Goal: Information Seeking & Learning: Understand process/instructions

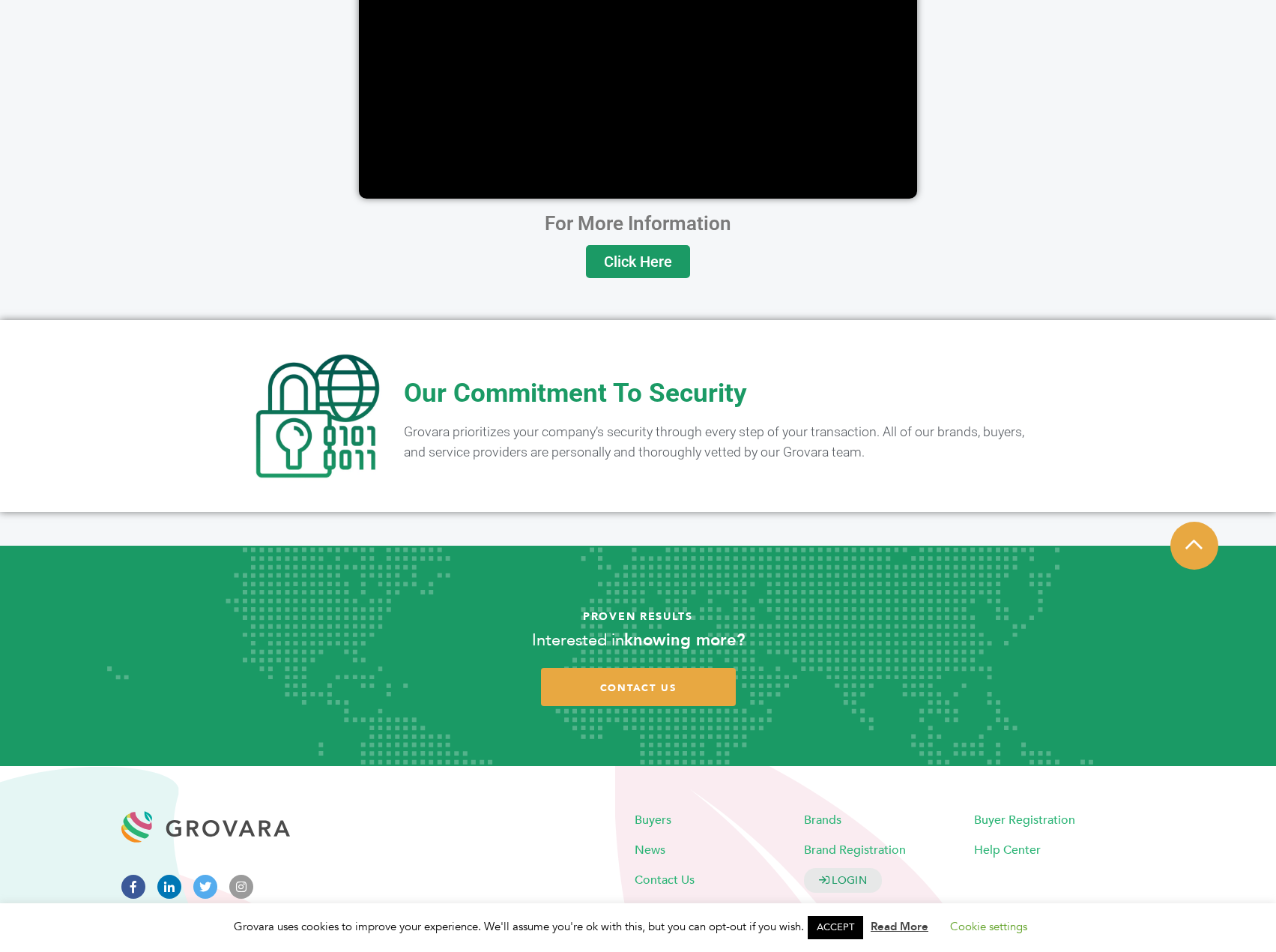
scroll to position [2640, 0]
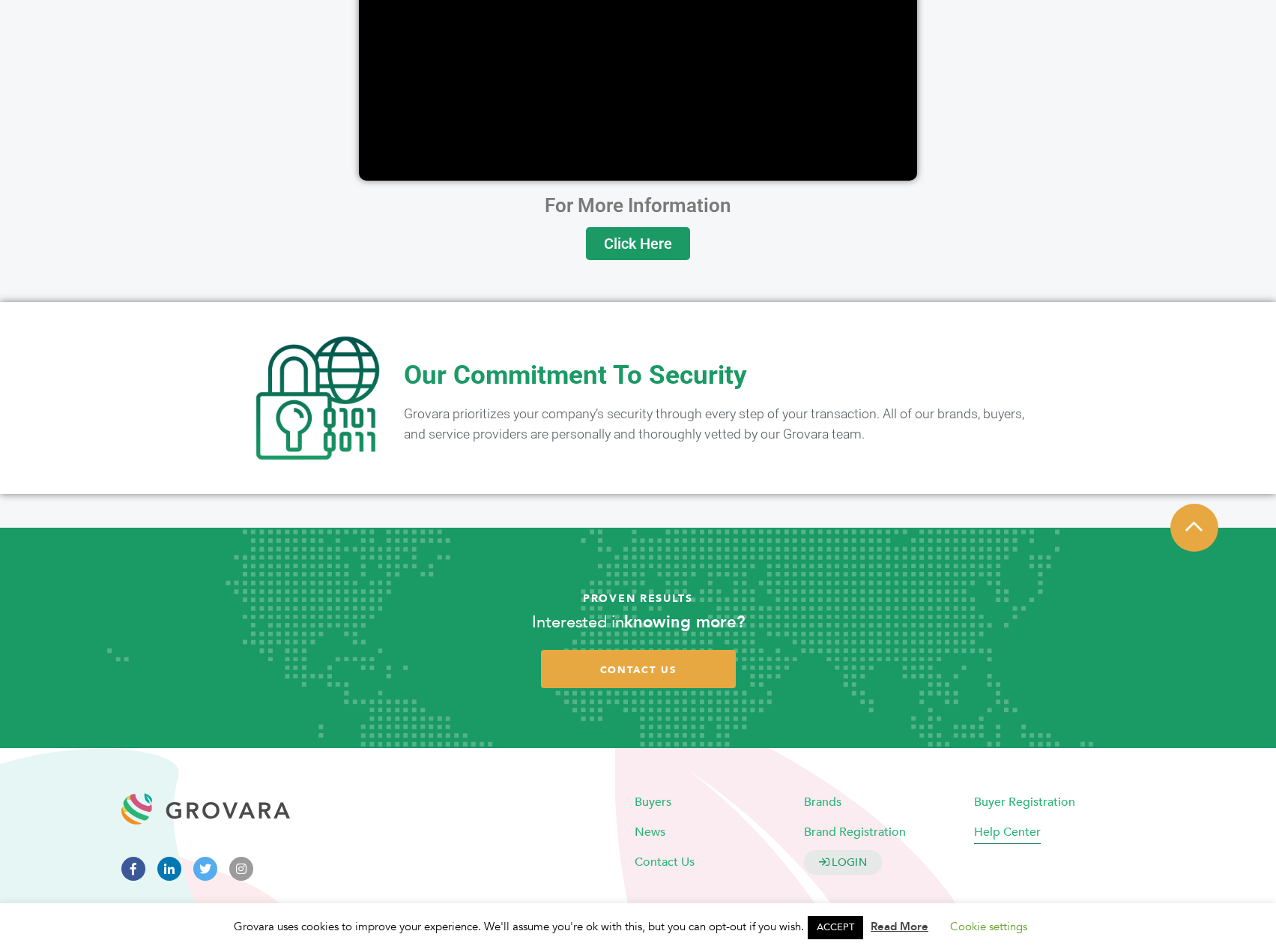
click at [1004, 823] on span "Help Center" at bounding box center [1007, 831] width 67 height 17
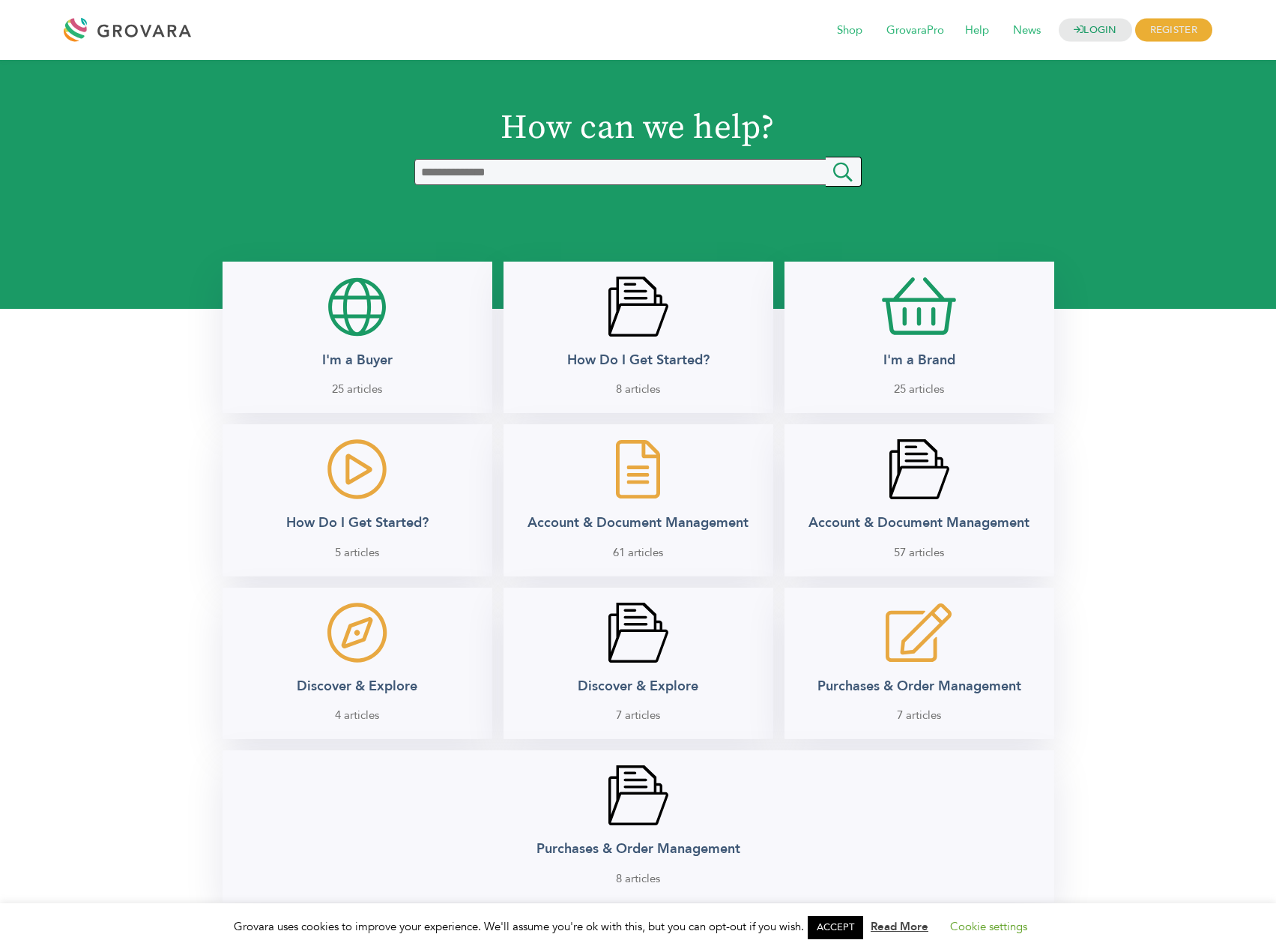
scroll to position [300, 0]
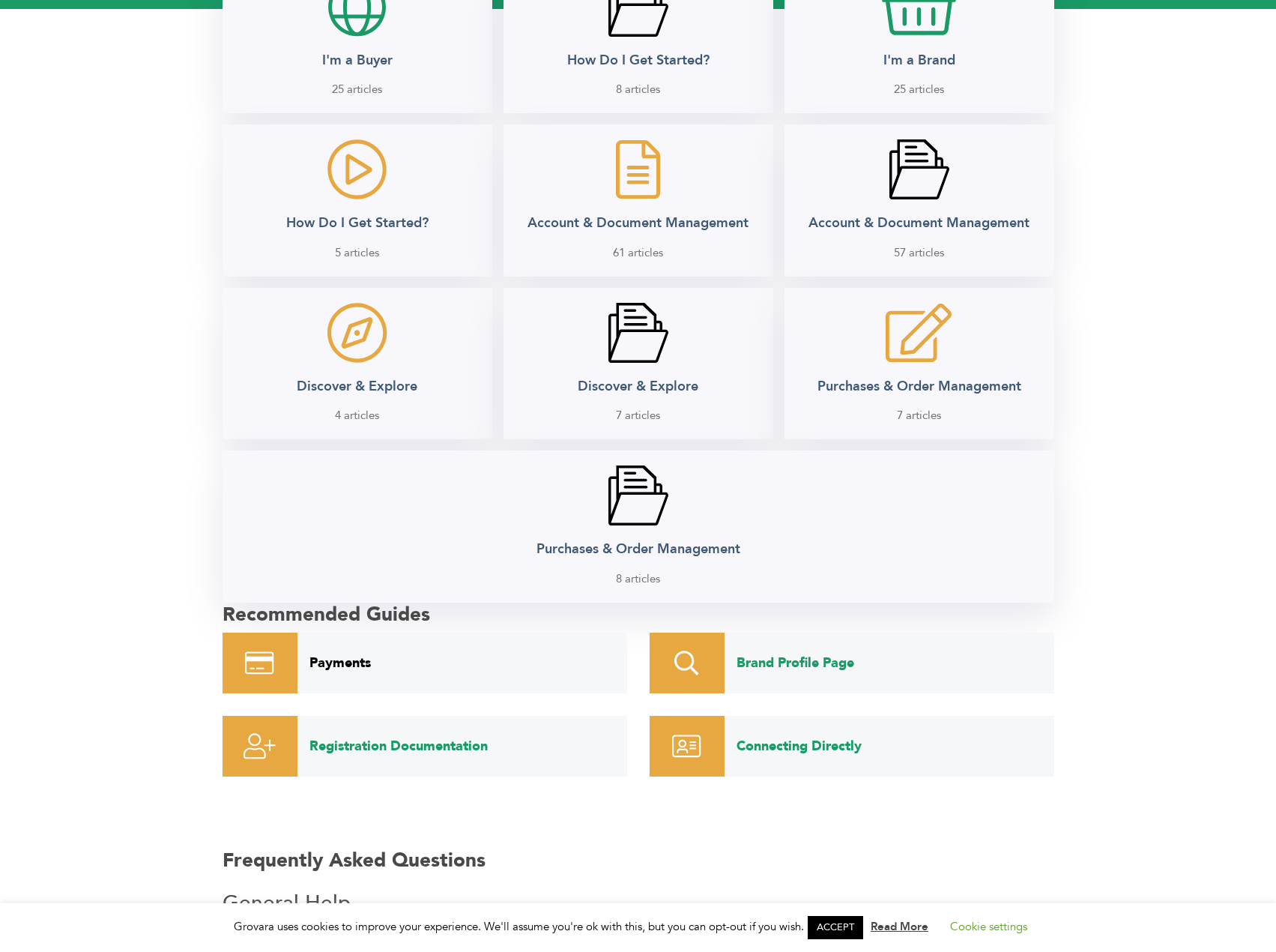
click at [331, 672] on link "Payments" at bounding box center [462, 663] width 330 height 60
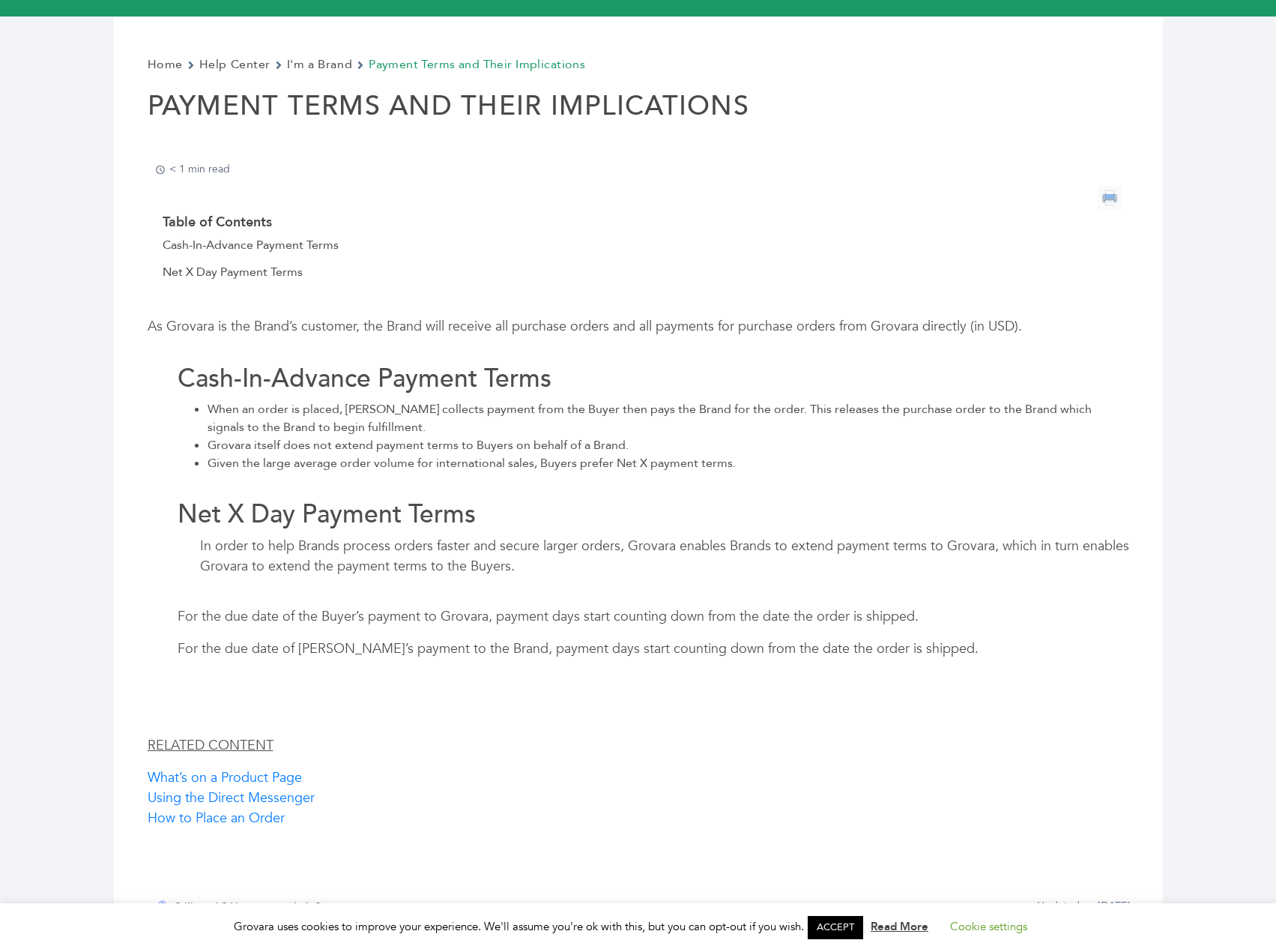
scroll to position [90, 0]
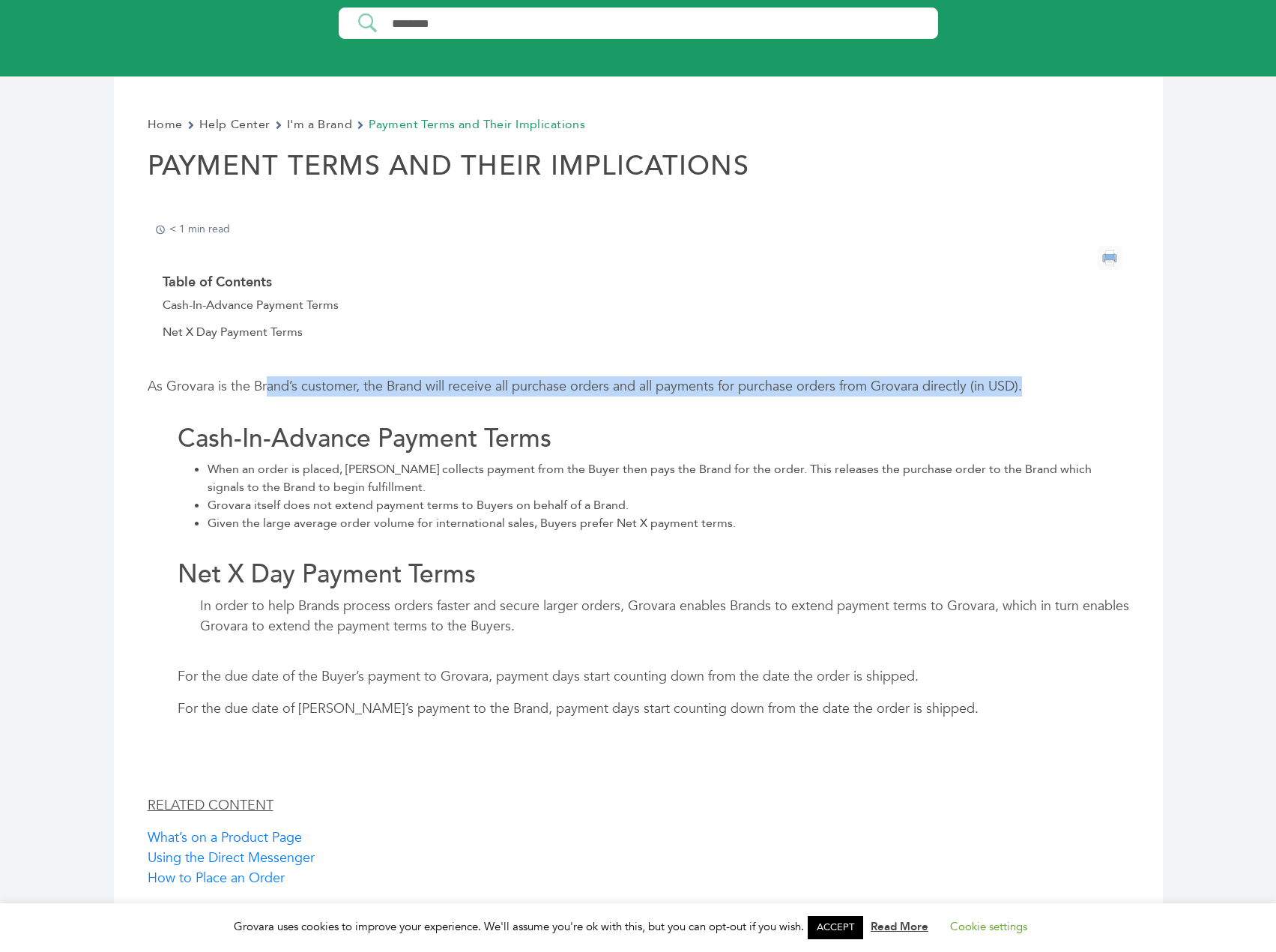
drag, startPoint x: 268, startPoint y: 387, endPoint x: 1043, endPoint y: 382, distance: 775.0
click at [1043, 382] on p "As Grovara is the Brand’s customer, the Brand will receive all purchase orders …" at bounding box center [638, 386] width 981 height 20
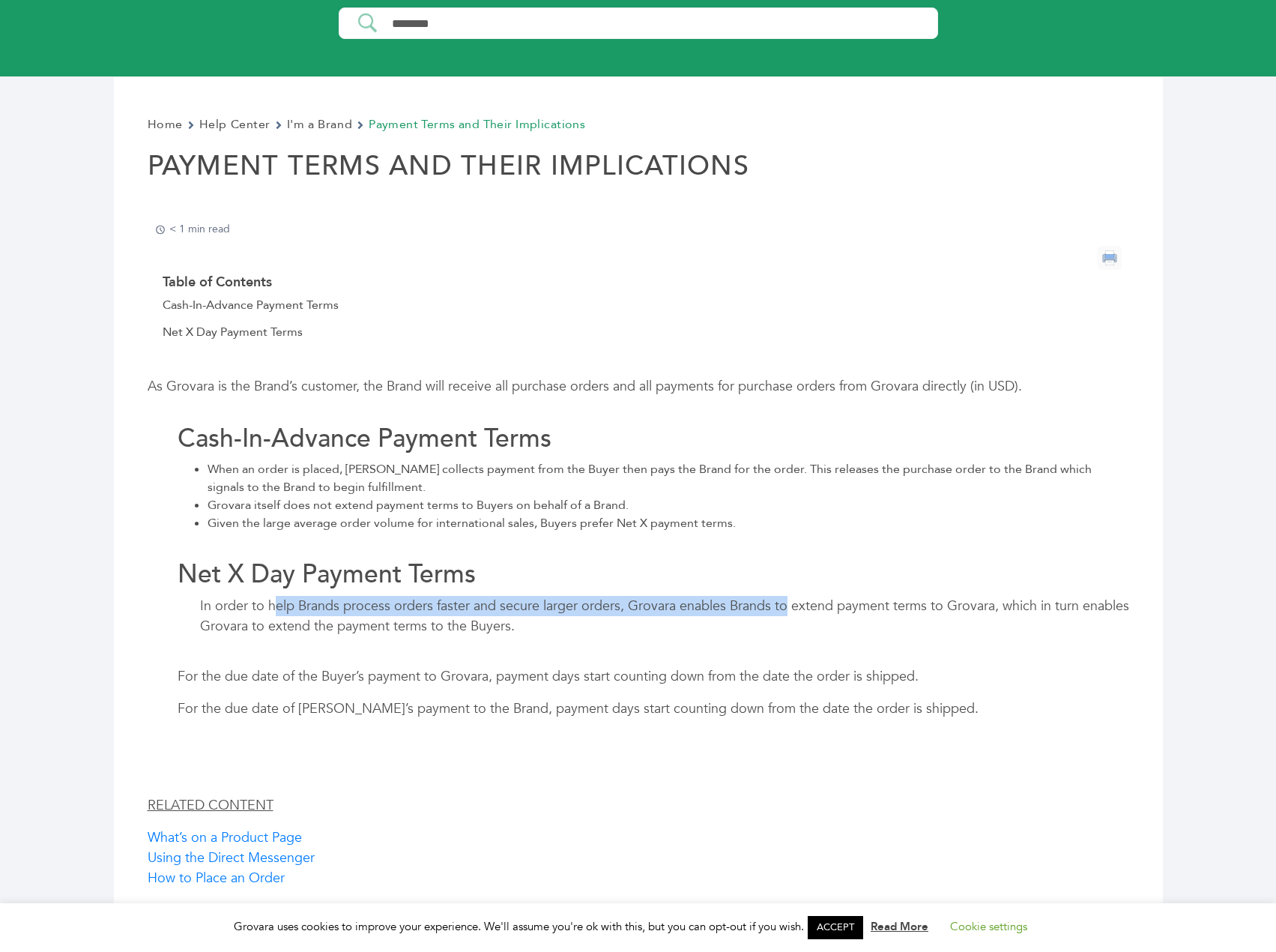
drag, startPoint x: 275, startPoint y: 602, endPoint x: 789, endPoint y: 625, distance: 514.5
click at [788, 625] on p "In order to help Brands process orders faster and secure larger orders, Grovara…" at bounding box center [638, 616] width 981 height 41
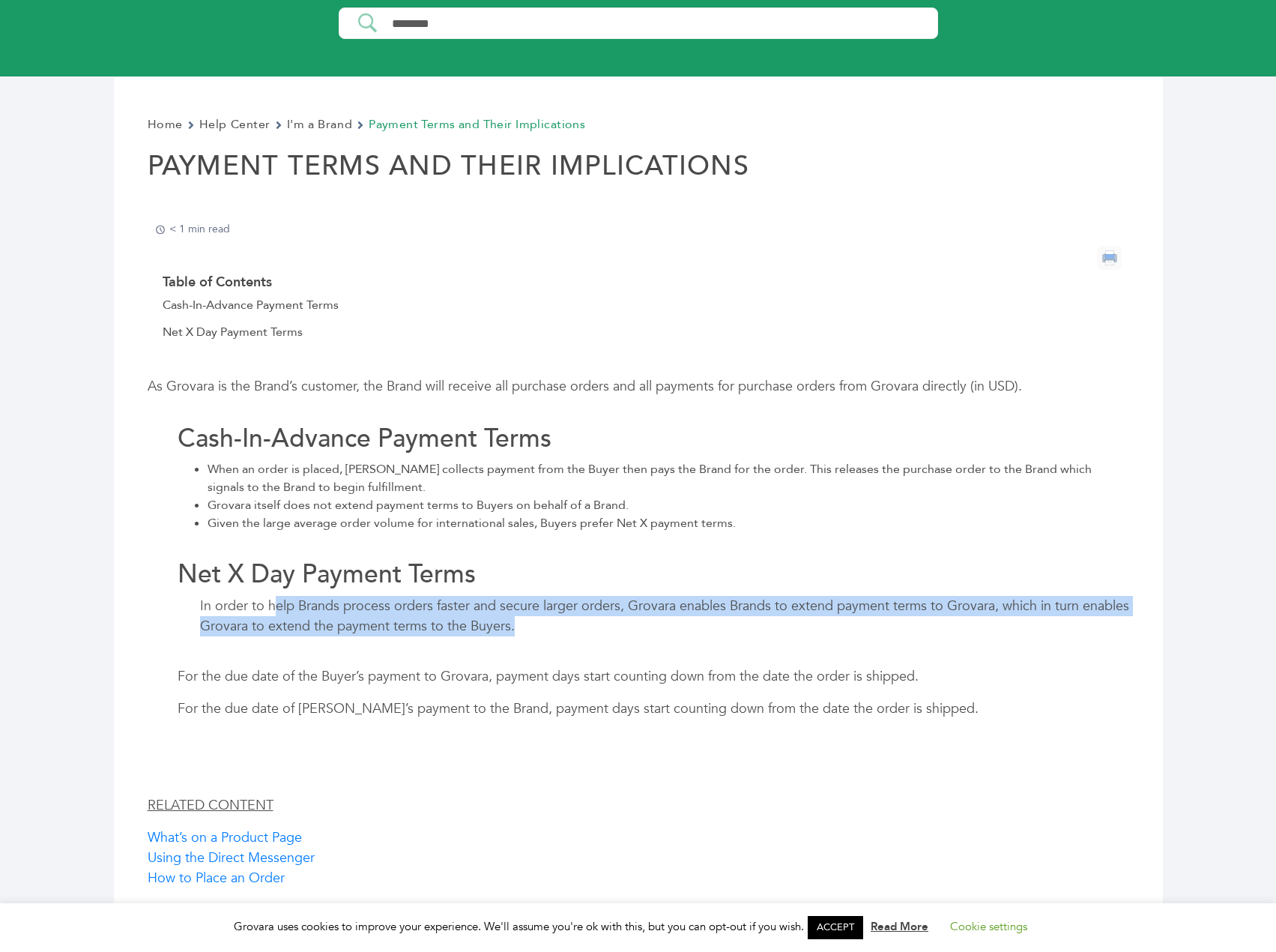
scroll to position [15, 0]
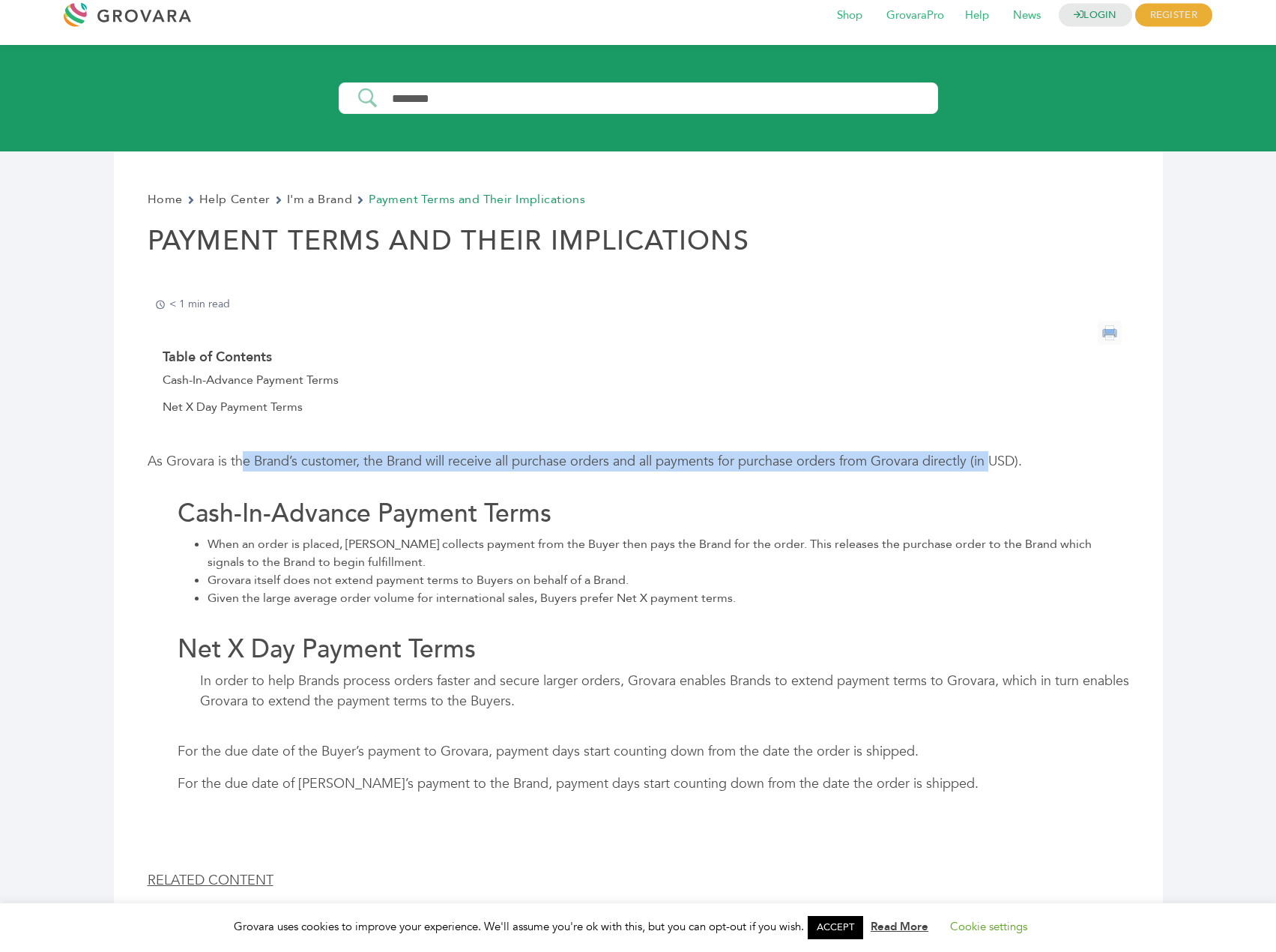
drag, startPoint x: 240, startPoint y: 456, endPoint x: 986, endPoint y: 460, distance: 746.0
click at [986, 460] on p "As Grovara is the Brand’s customer, the Brand will receive all purchase orders …" at bounding box center [638, 460] width 981 height 20
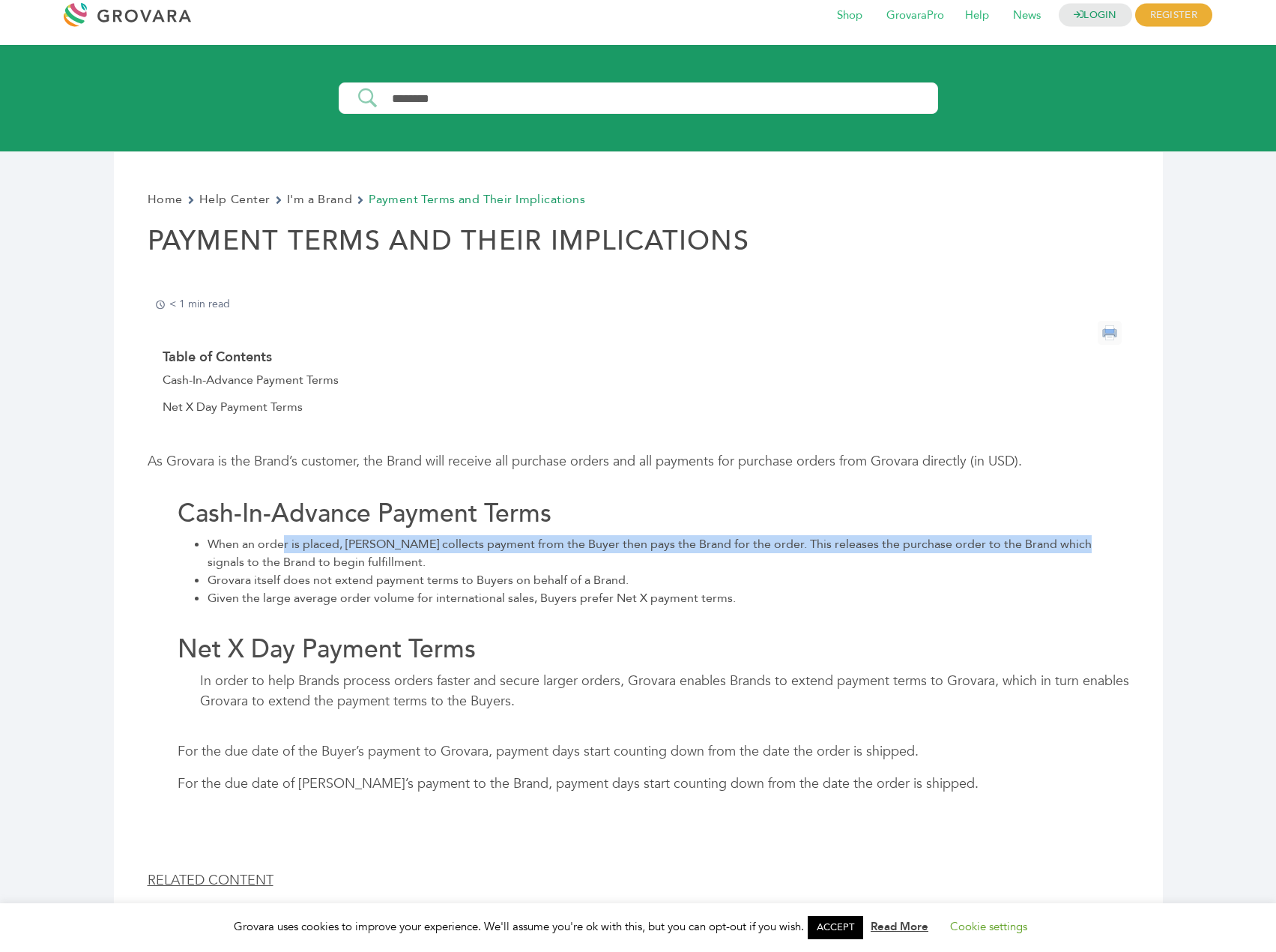
drag, startPoint x: 282, startPoint y: 542, endPoint x: 1064, endPoint y: 547, distance: 782.0
click at [1064, 547] on li "When an order is placed, Grovara collects payment from the Buyer then pays the …" at bounding box center [668, 553] width 922 height 36
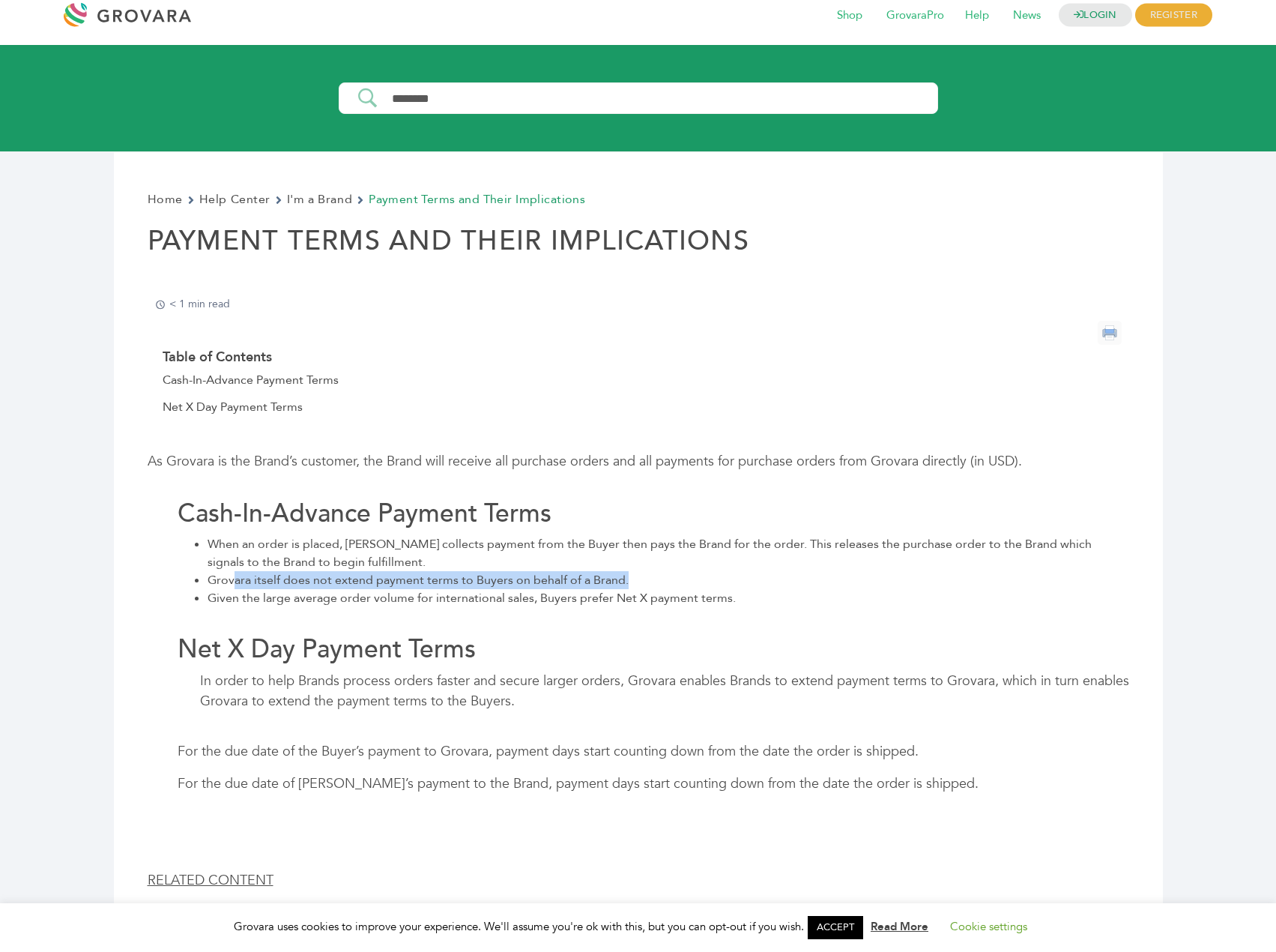
drag, startPoint x: 233, startPoint y: 578, endPoint x: 657, endPoint y: 582, distance: 424.0
click at [657, 582] on li "Grovara itself does not extend payment terms to Buyers on behalf of a Brand." at bounding box center [668, 580] width 922 height 18
drag, startPoint x: 282, startPoint y: 595, endPoint x: 764, endPoint y: 594, distance: 482.0
click at [764, 594] on li "Given the large average order volume for international sales, Buyers prefer Net…" at bounding box center [668, 598] width 922 height 18
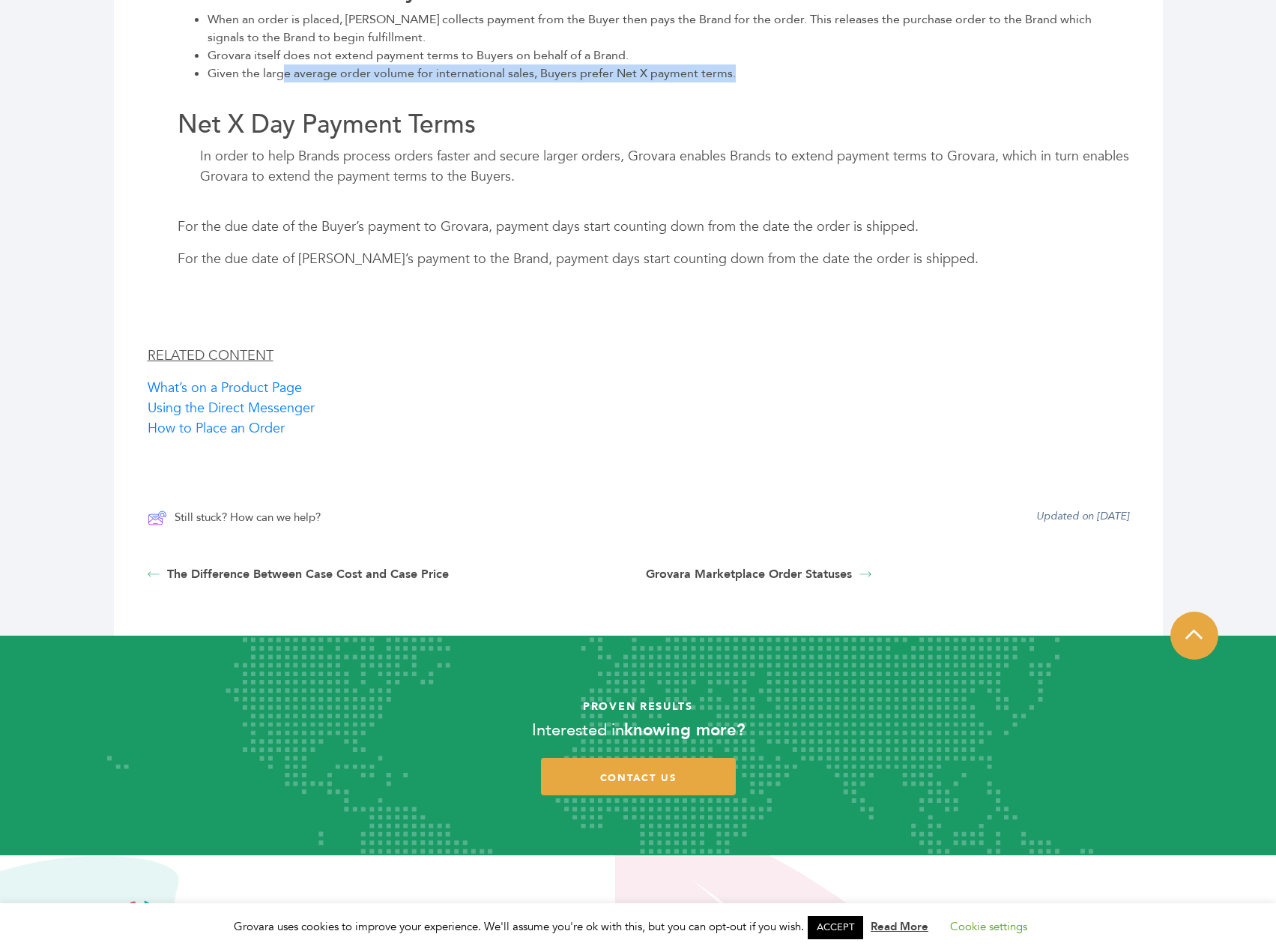
scroll to position [671, 0]
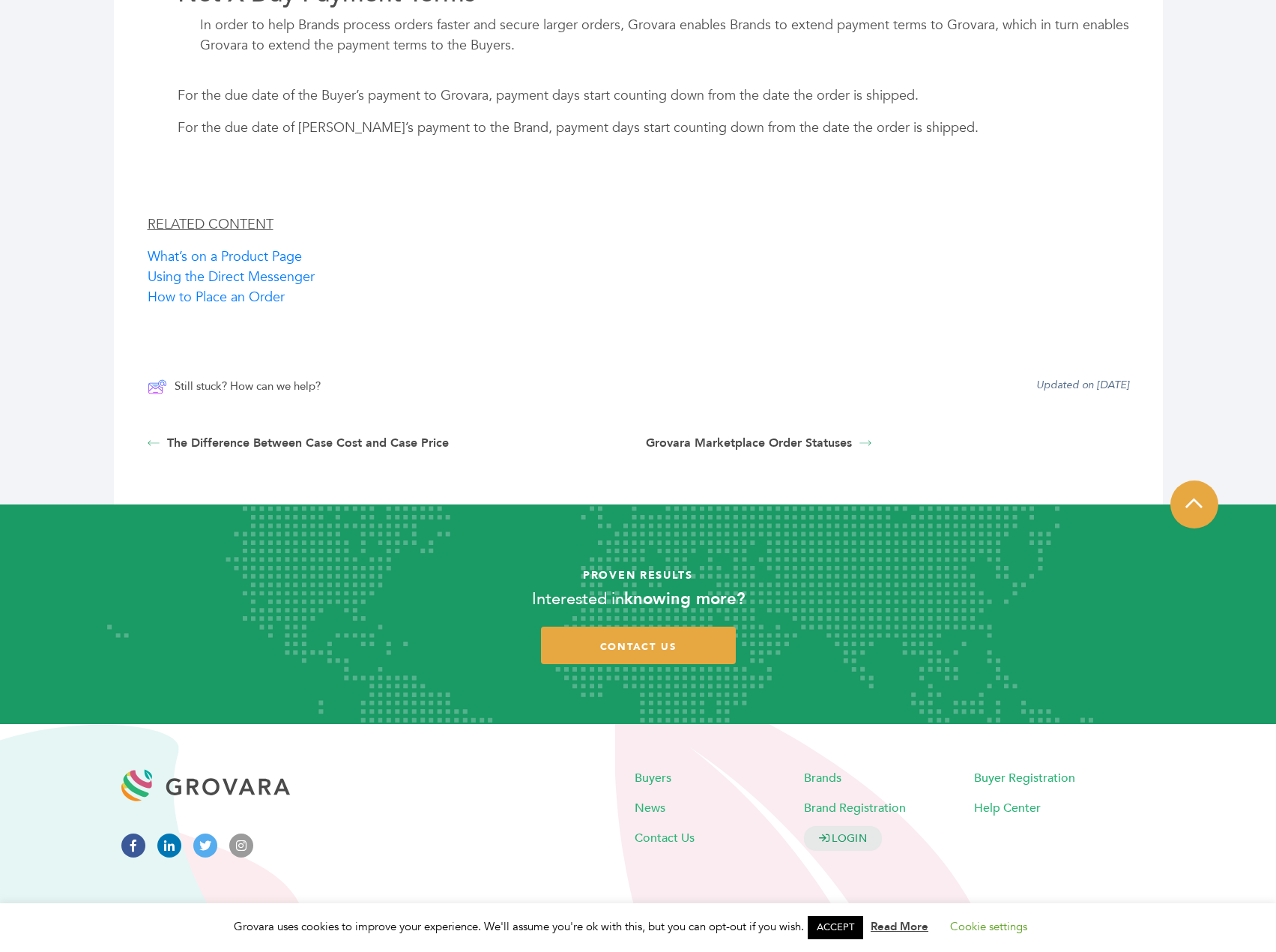
click at [848, 928] on link "ACCEPT" at bounding box center [835, 927] width 56 height 23
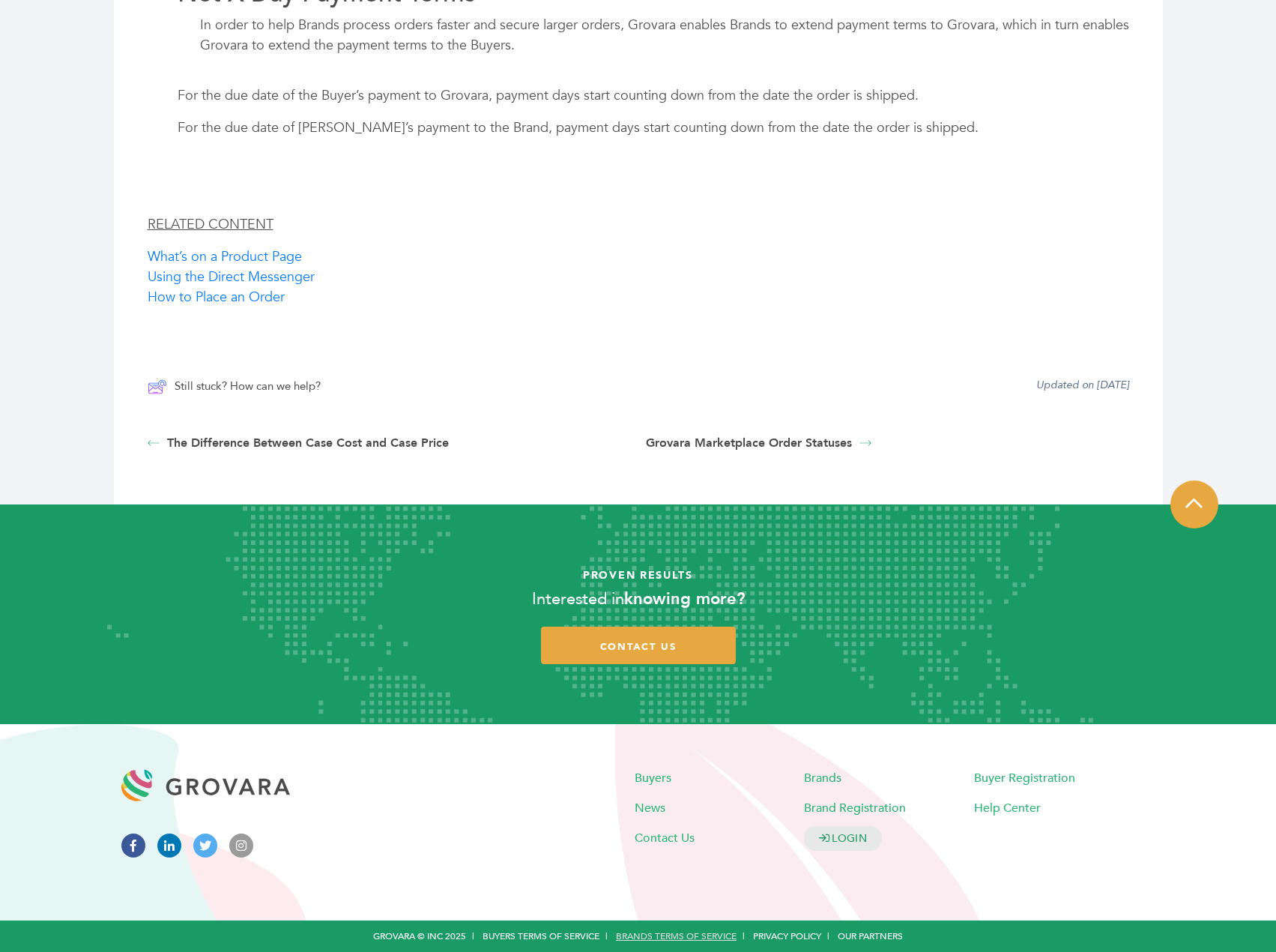
click at [666, 933] on link "Brands Terms of Service" at bounding box center [676, 936] width 121 height 12
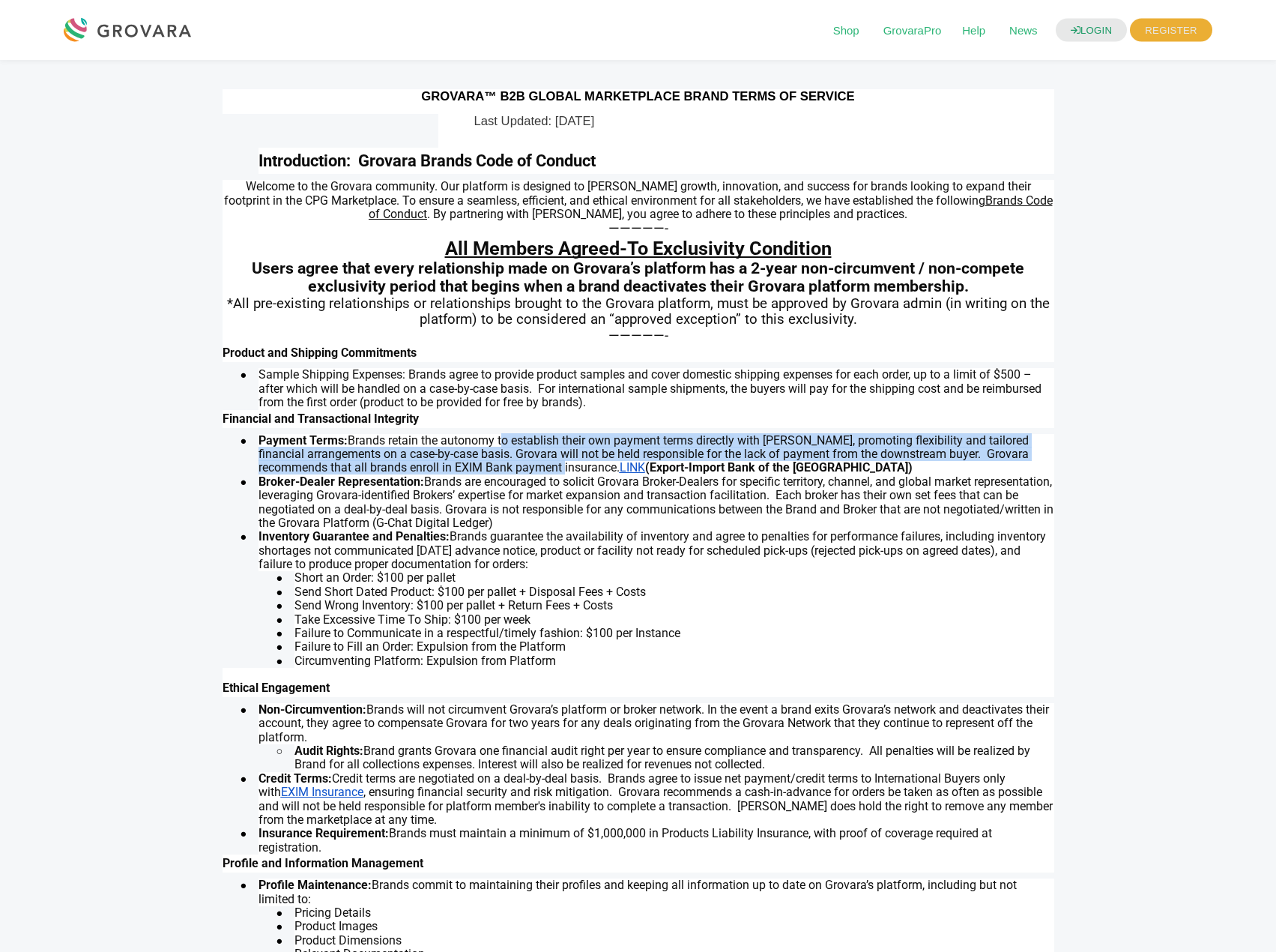
drag, startPoint x: 499, startPoint y: 437, endPoint x: 600, endPoint y: 468, distance: 105.7
click at [600, 468] on span "Brands retain the autonomy to establish their own payment terms directly with […" at bounding box center [643, 453] width 770 height 42
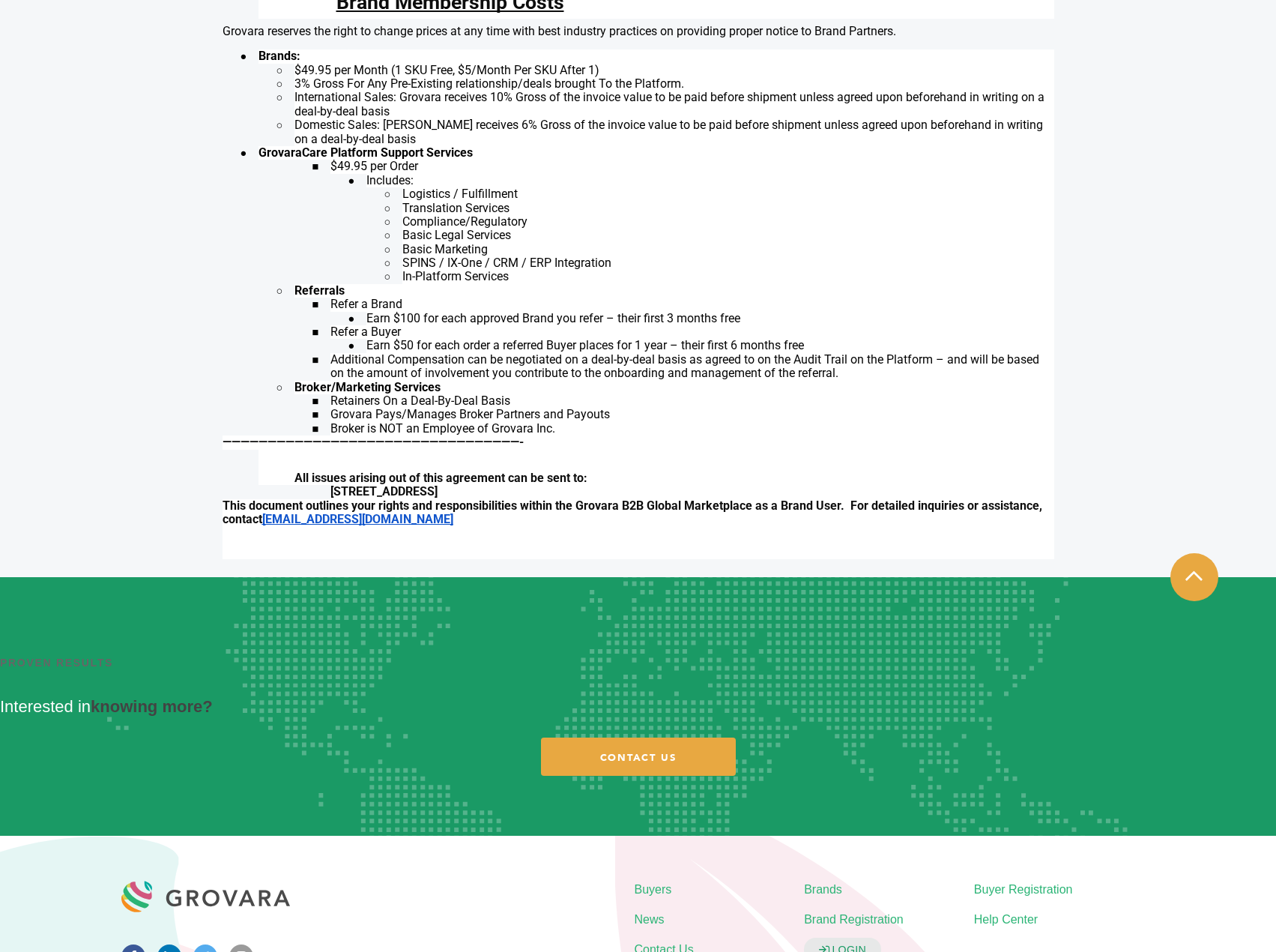
scroll to position [1460, 0]
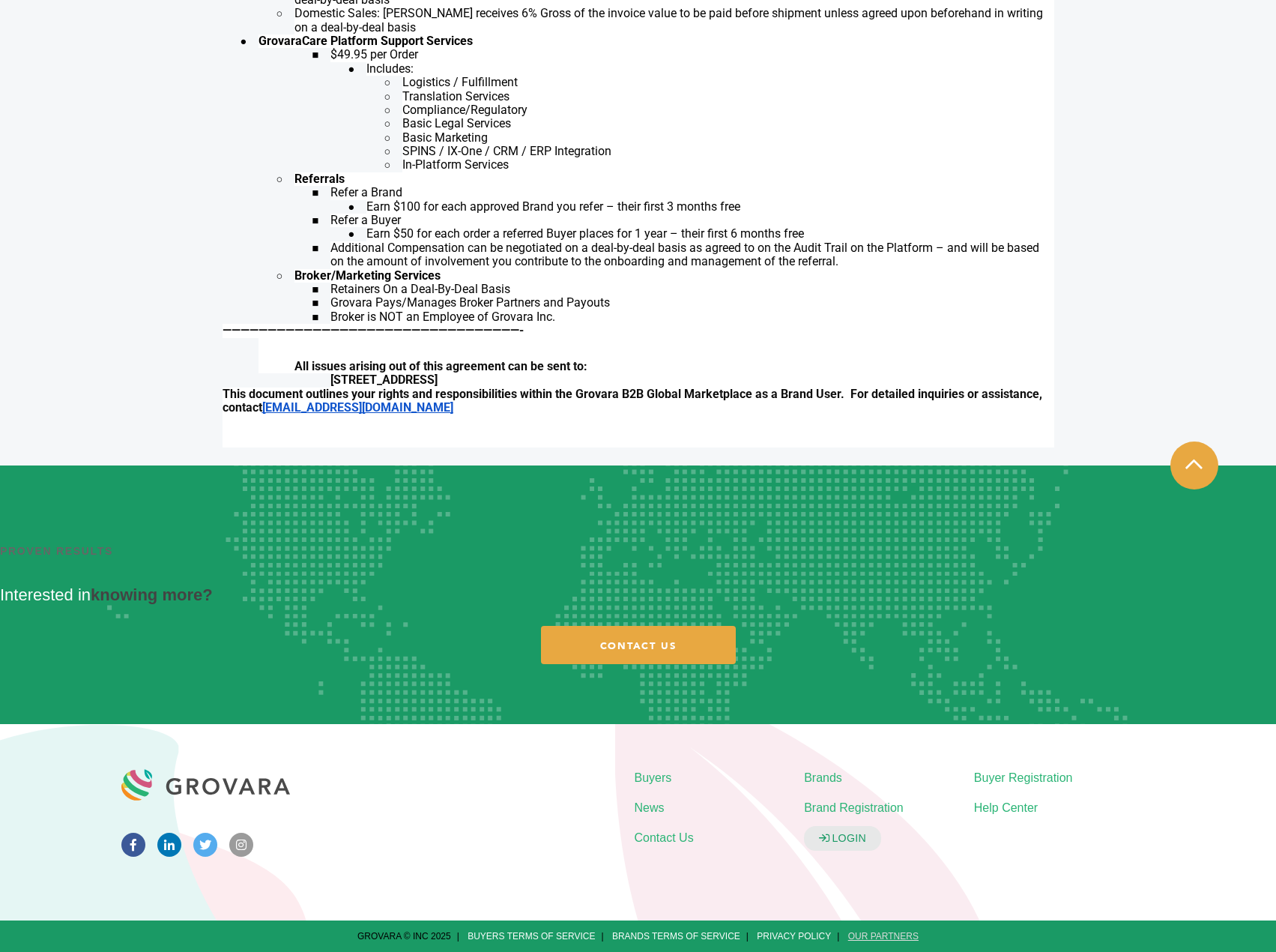
click at [883, 938] on link "Our Partners" at bounding box center [883, 936] width 70 height 11
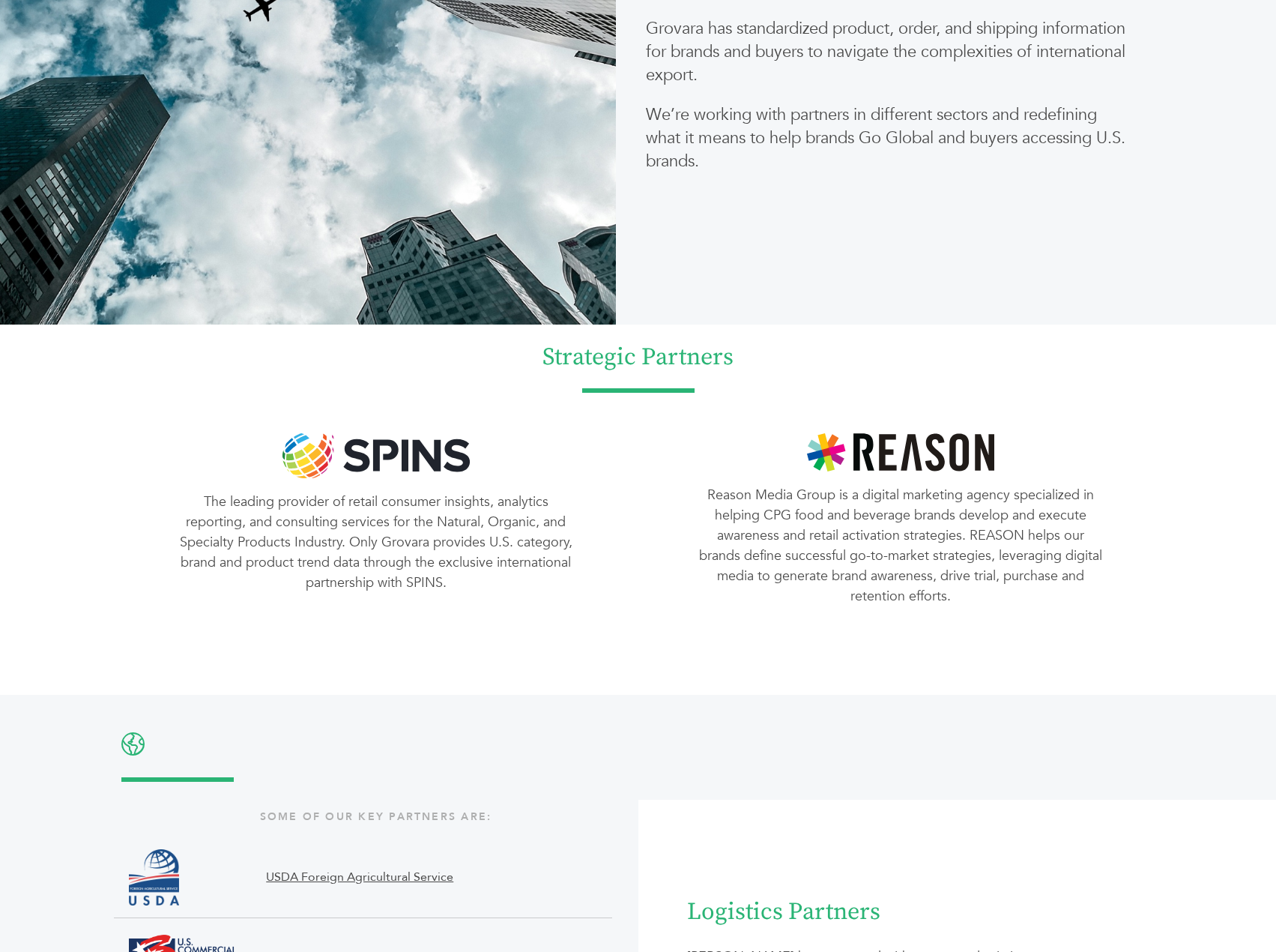
scroll to position [1274, 0]
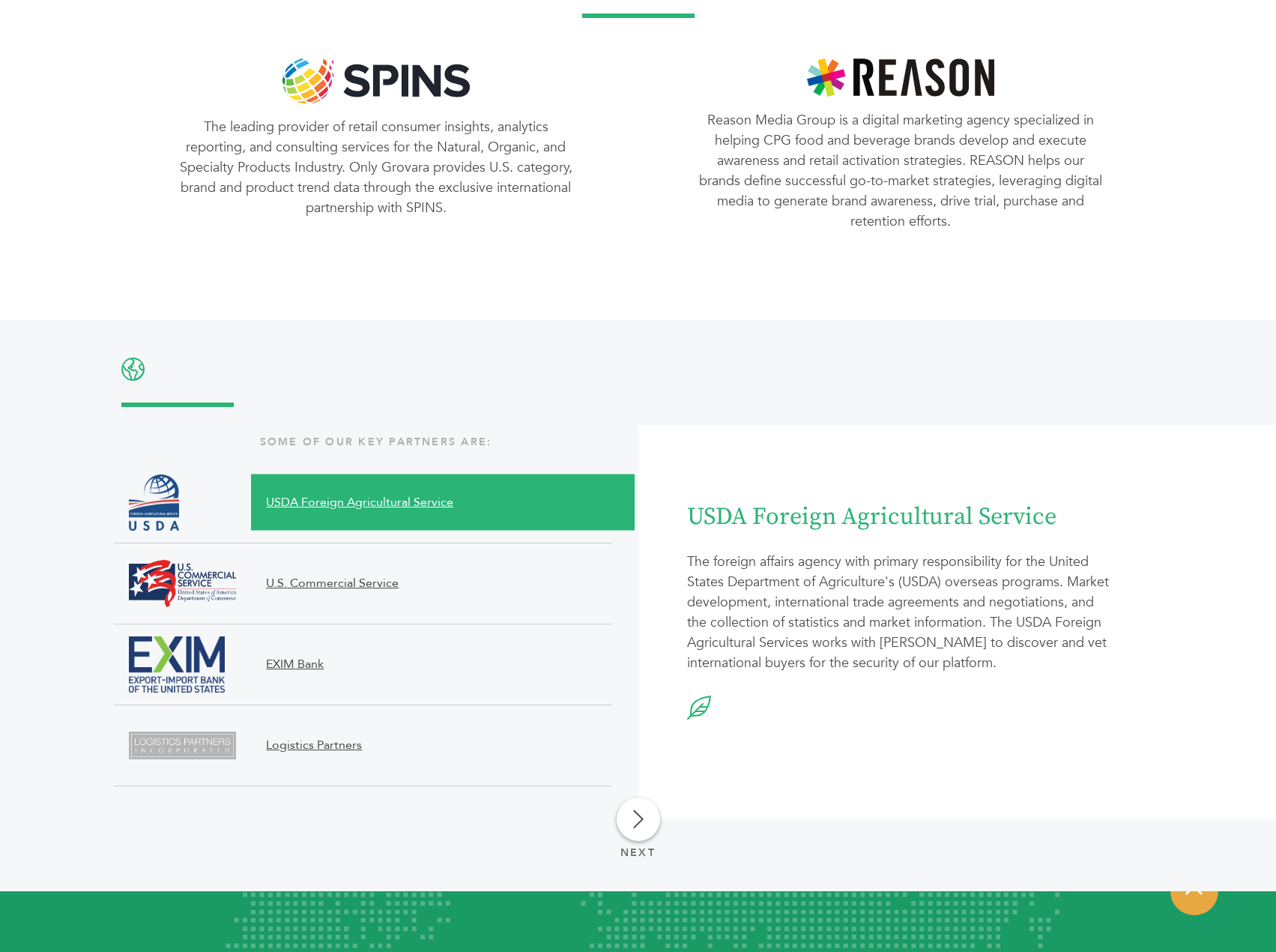
click at [499, 591] on span "U.S. Commercial Service" at bounding box center [428, 583] width 353 height 18
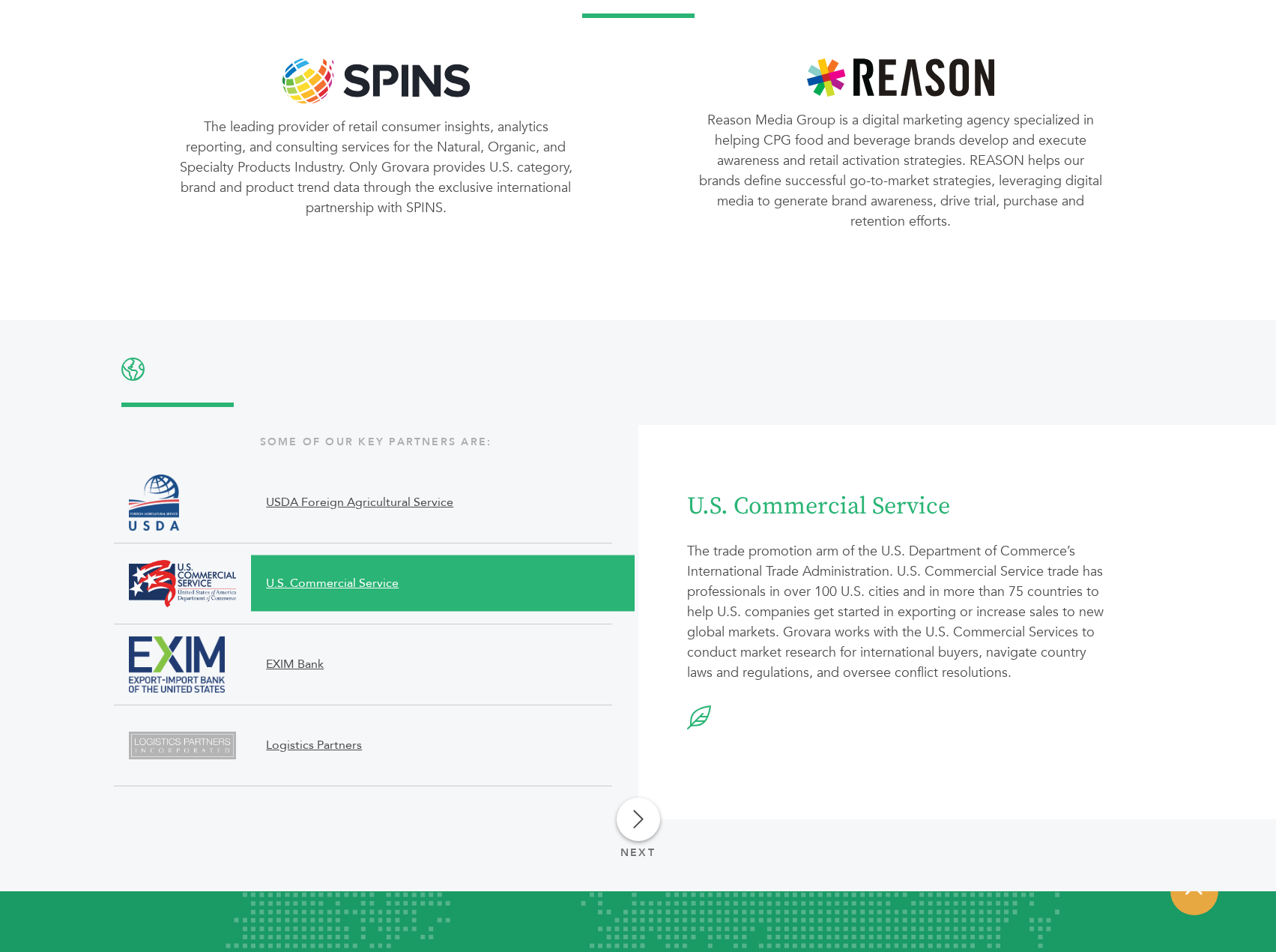
click at [493, 653] on span "EXIM Bank" at bounding box center [428, 664] width 353 height 56
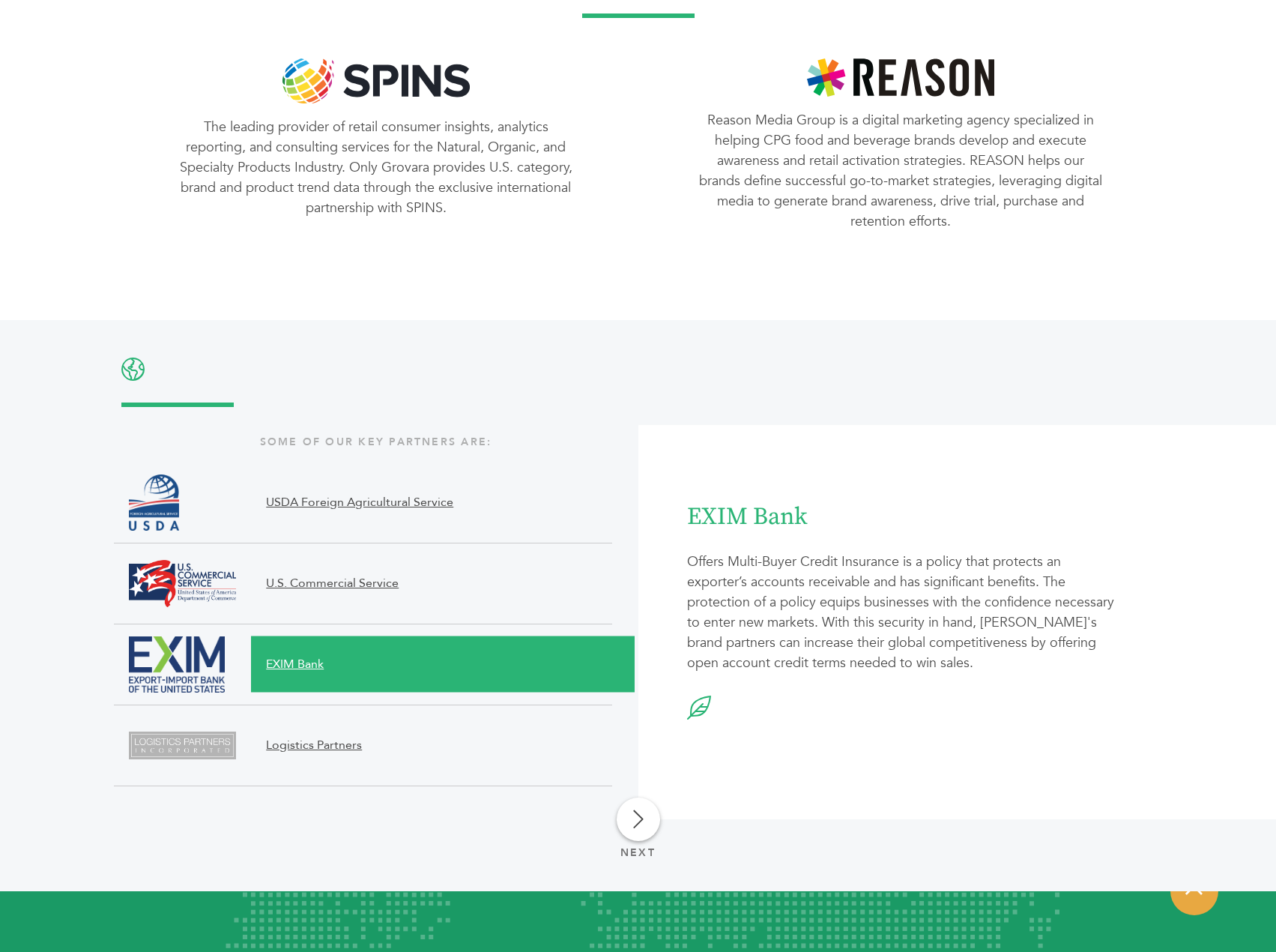
click at [629, 822] on link at bounding box center [638, 819] width 43 height 43
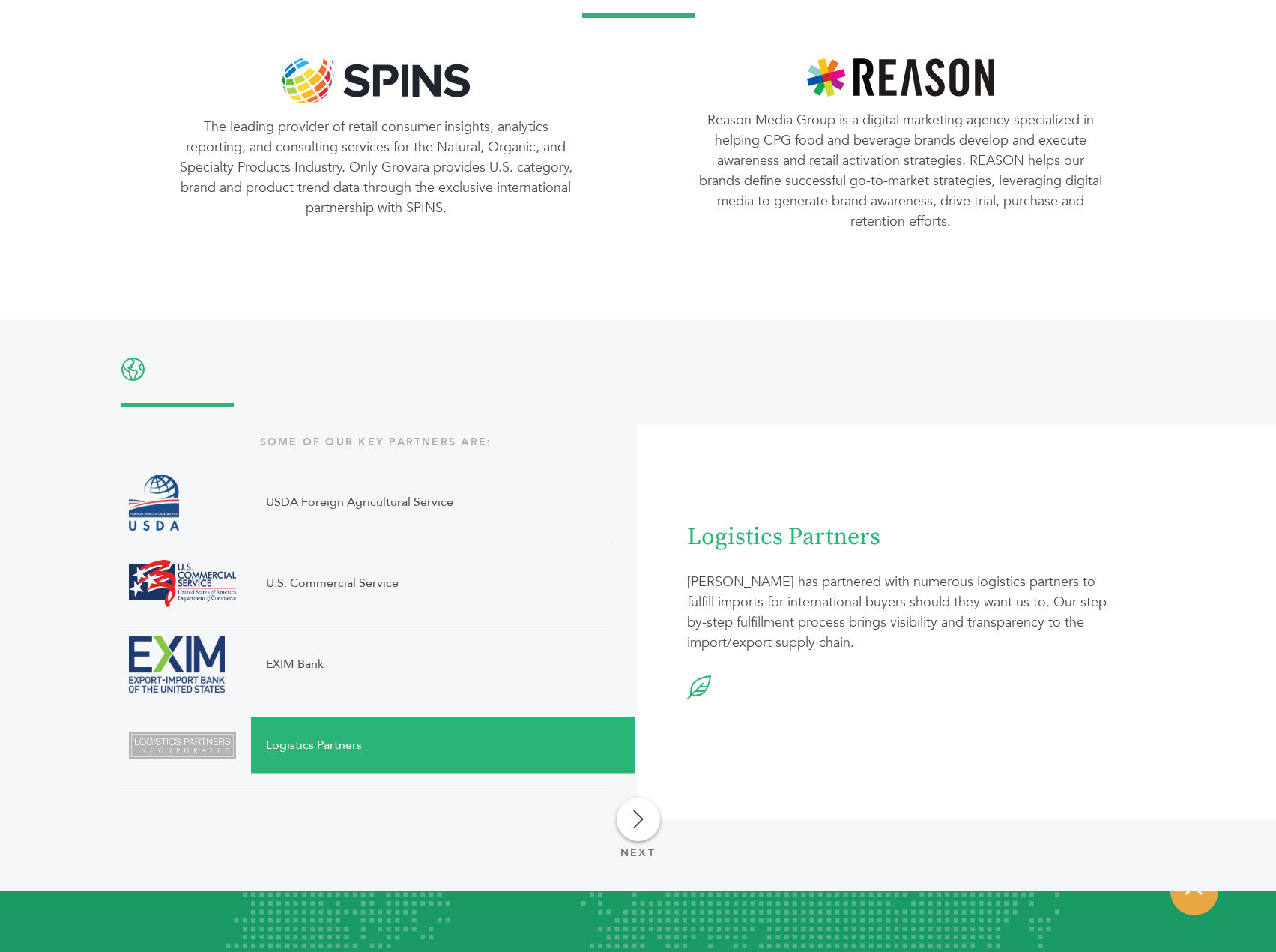
click at [560, 614] on li "U.S. Commercial Service" at bounding box center [363, 583] width 499 height 81
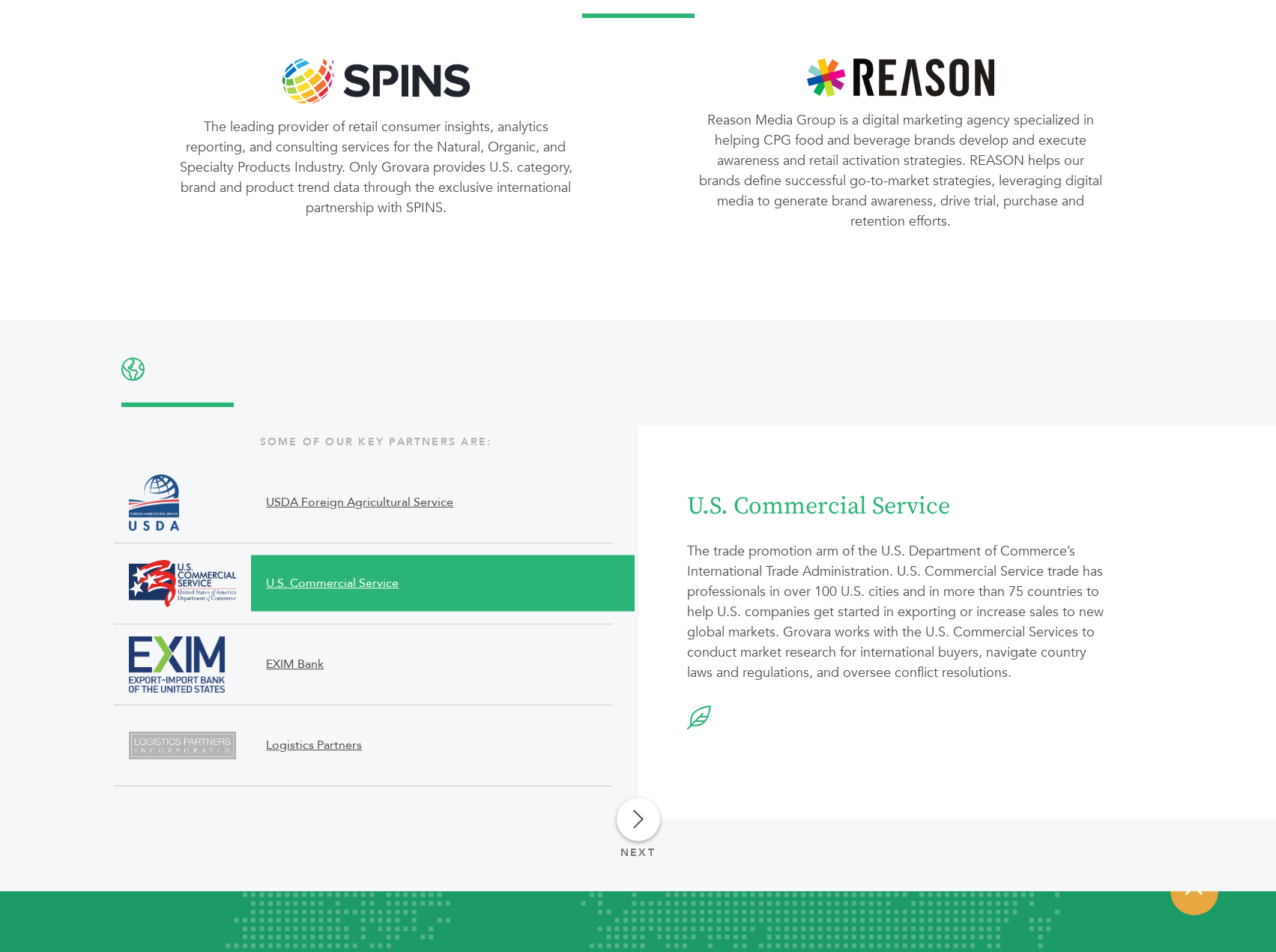
click at [547, 660] on span "EXIM Bank" at bounding box center [428, 664] width 353 height 18
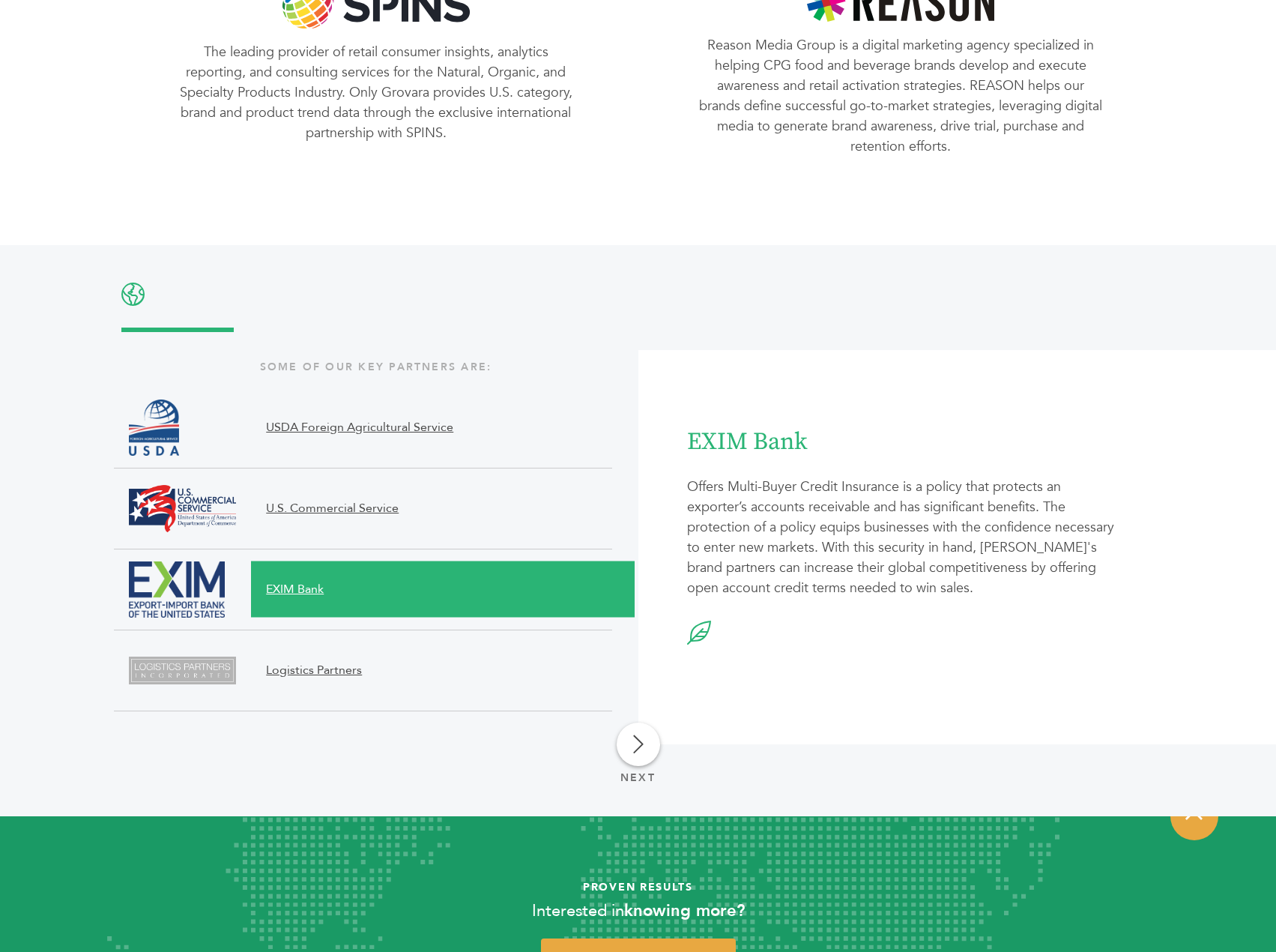
scroll to position [1645, 0]
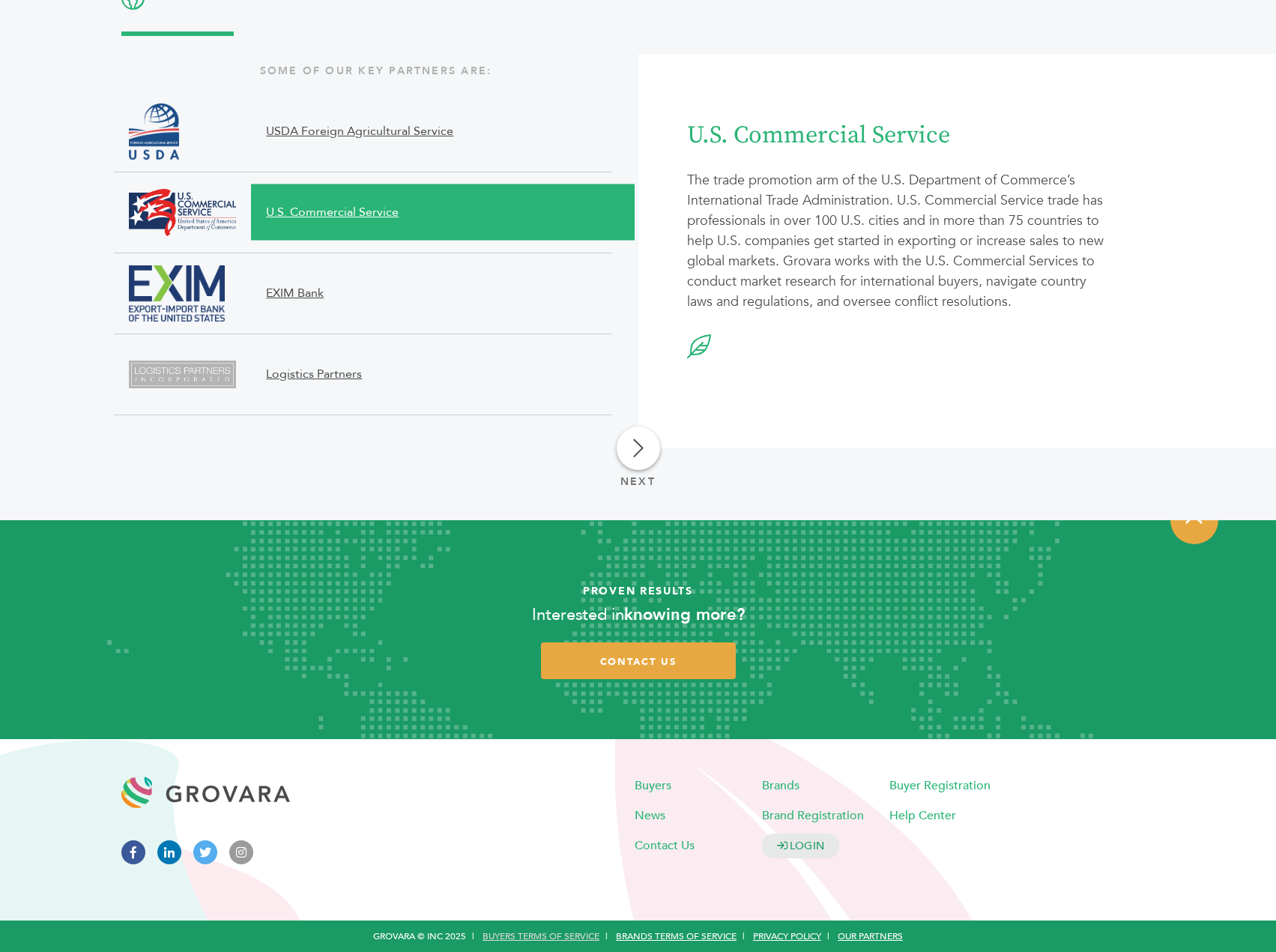
click at [575, 937] on link "Buyers Terms of Service" at bounding box center [541, 936] width 117 height 12
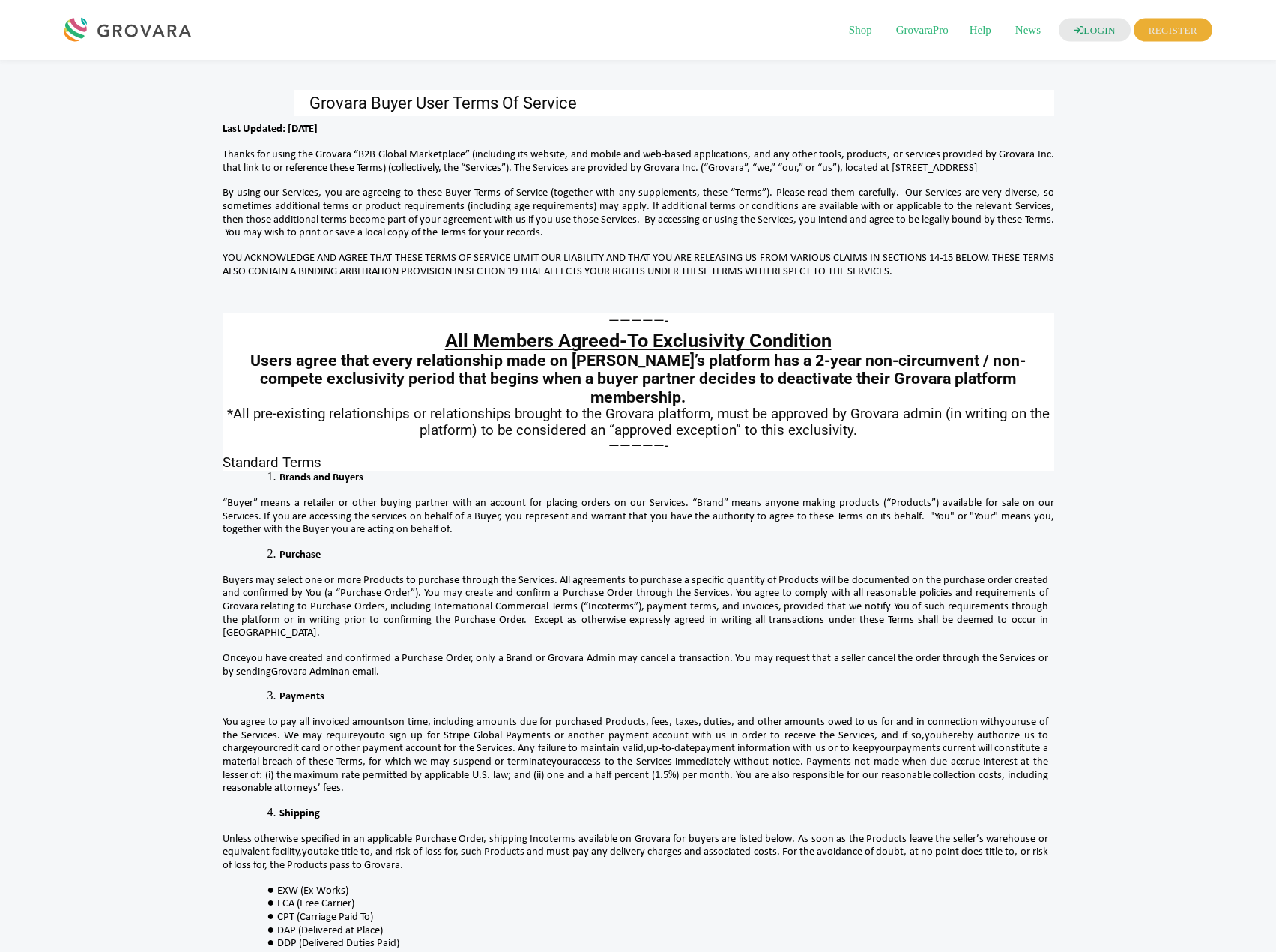
drag, startPoint x: 224, startPoint y: 547, endPoint x: 603, endPoint y: 643, distance: 391.0
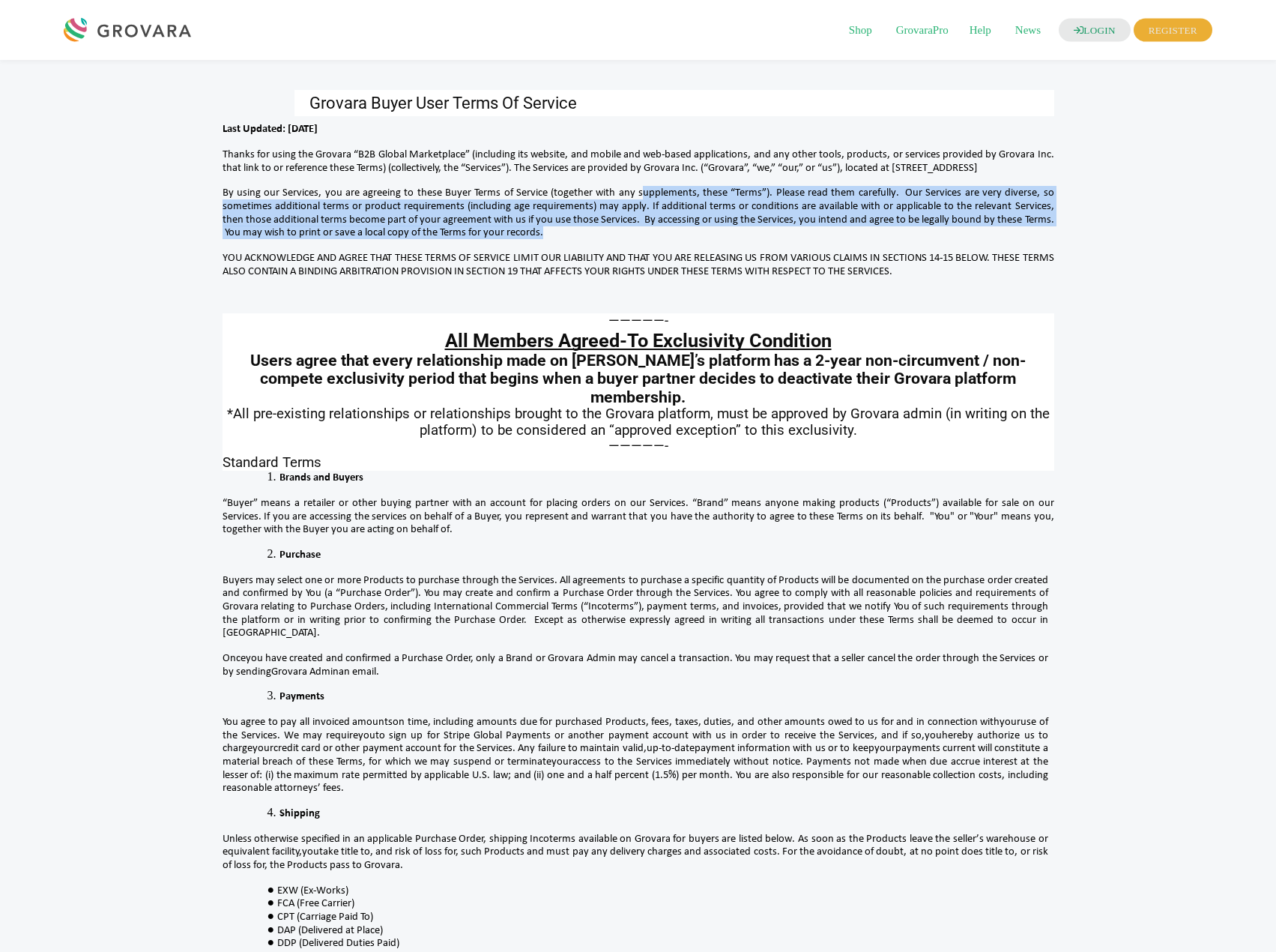
drag, startPoint x: 644, startPoint y: 197, endPoint x: 755, endPoint y: 239, distance: 118.7
click at [755, 239] on p "By using our Services, you are agreeing to these Buyer Terms of Service (togeth…" at bounding box center [639, 217] width 832 height 65
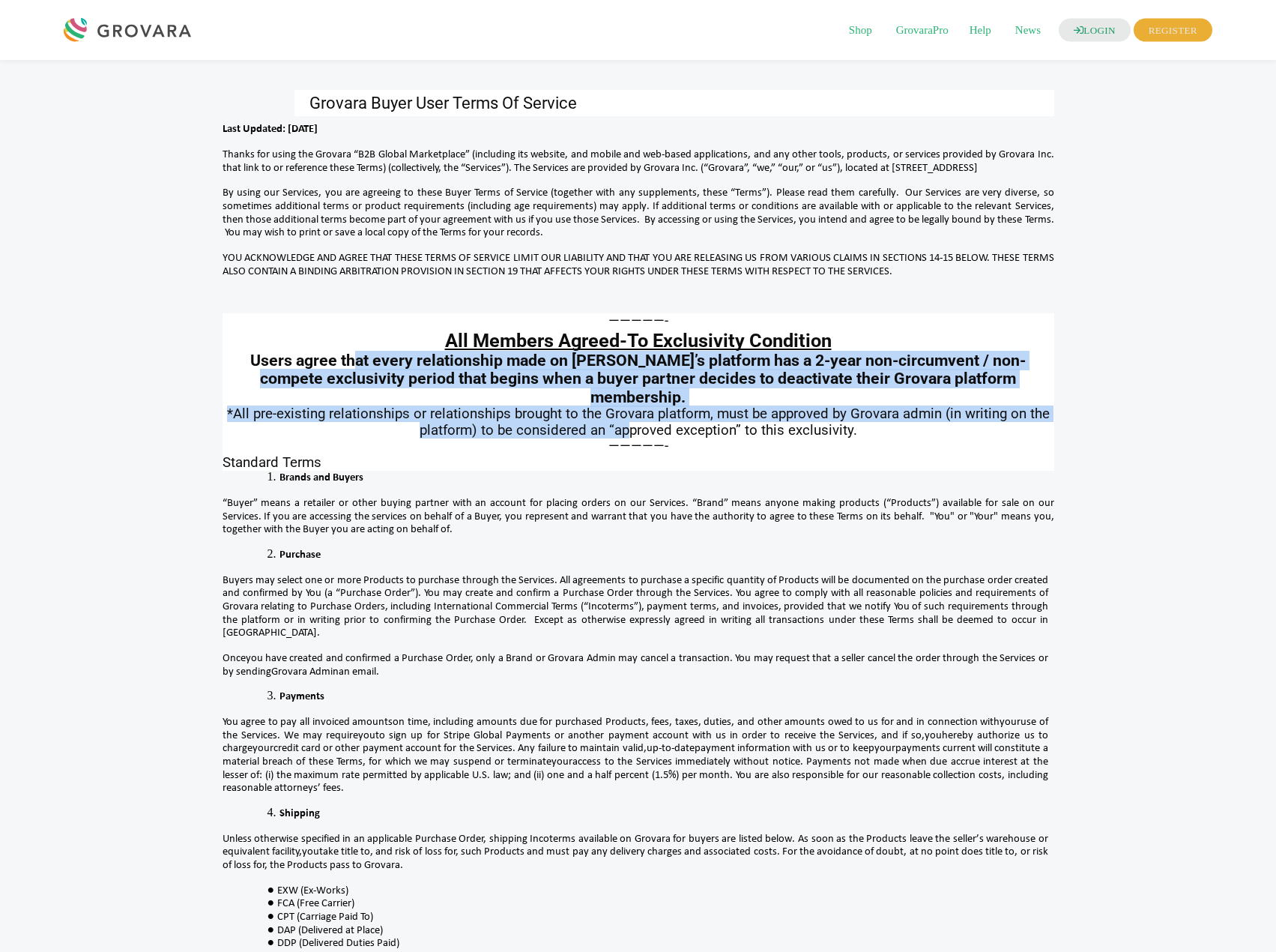
drag, startPoint x: 327, startPoint y: 366, endPoint x: 595, endPoint y: 413, distance: 272.1
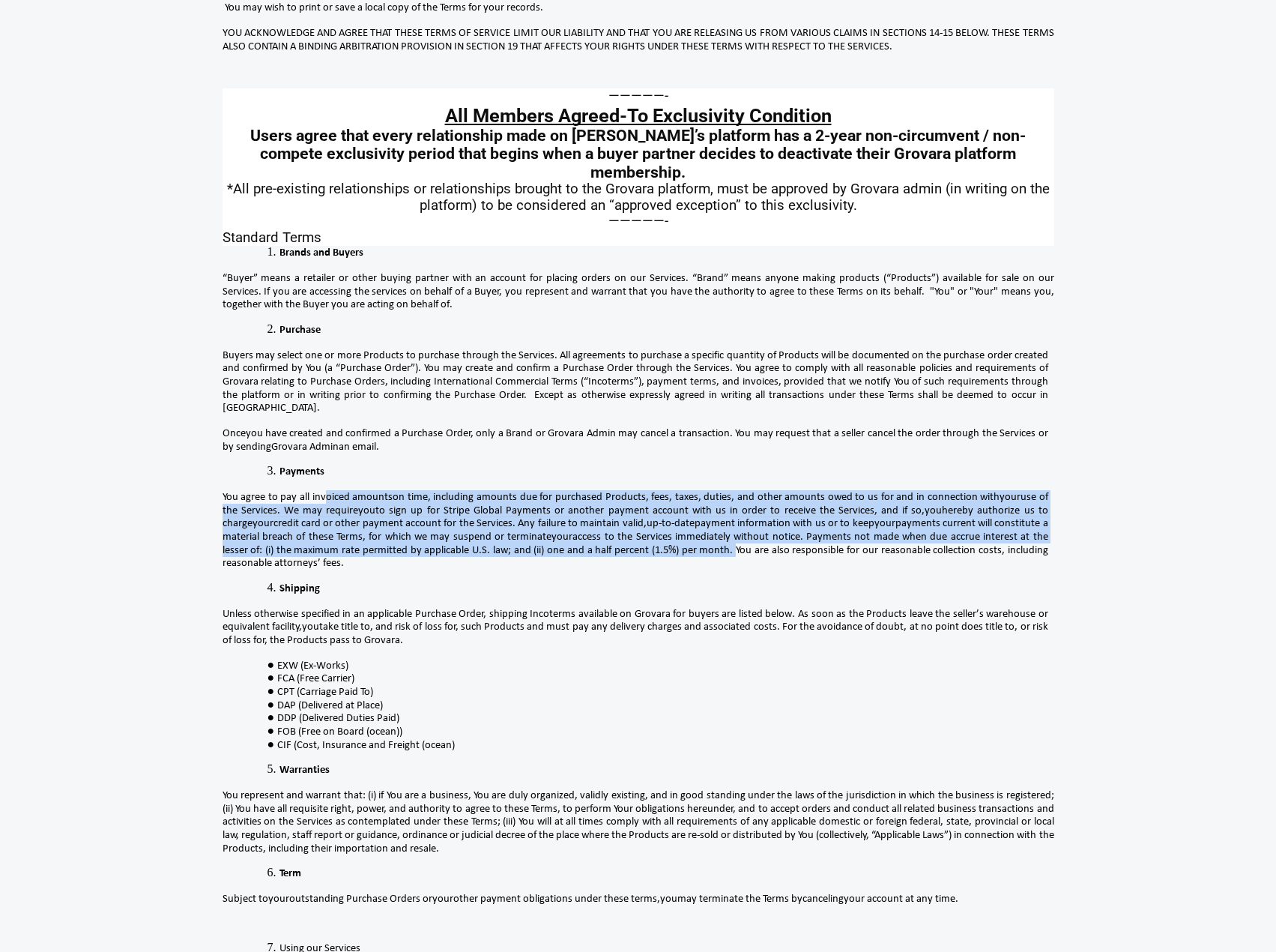
drag, startPoint x: 324, startPoint y: 457, endPoint x: 735, endPoint y: 509, distance: 414.3
click at [735, 509] on p "You agree to pay all invoiced amounts on time , including amounts due for purch…" at bounding box center [635, 530] width 826 height 80
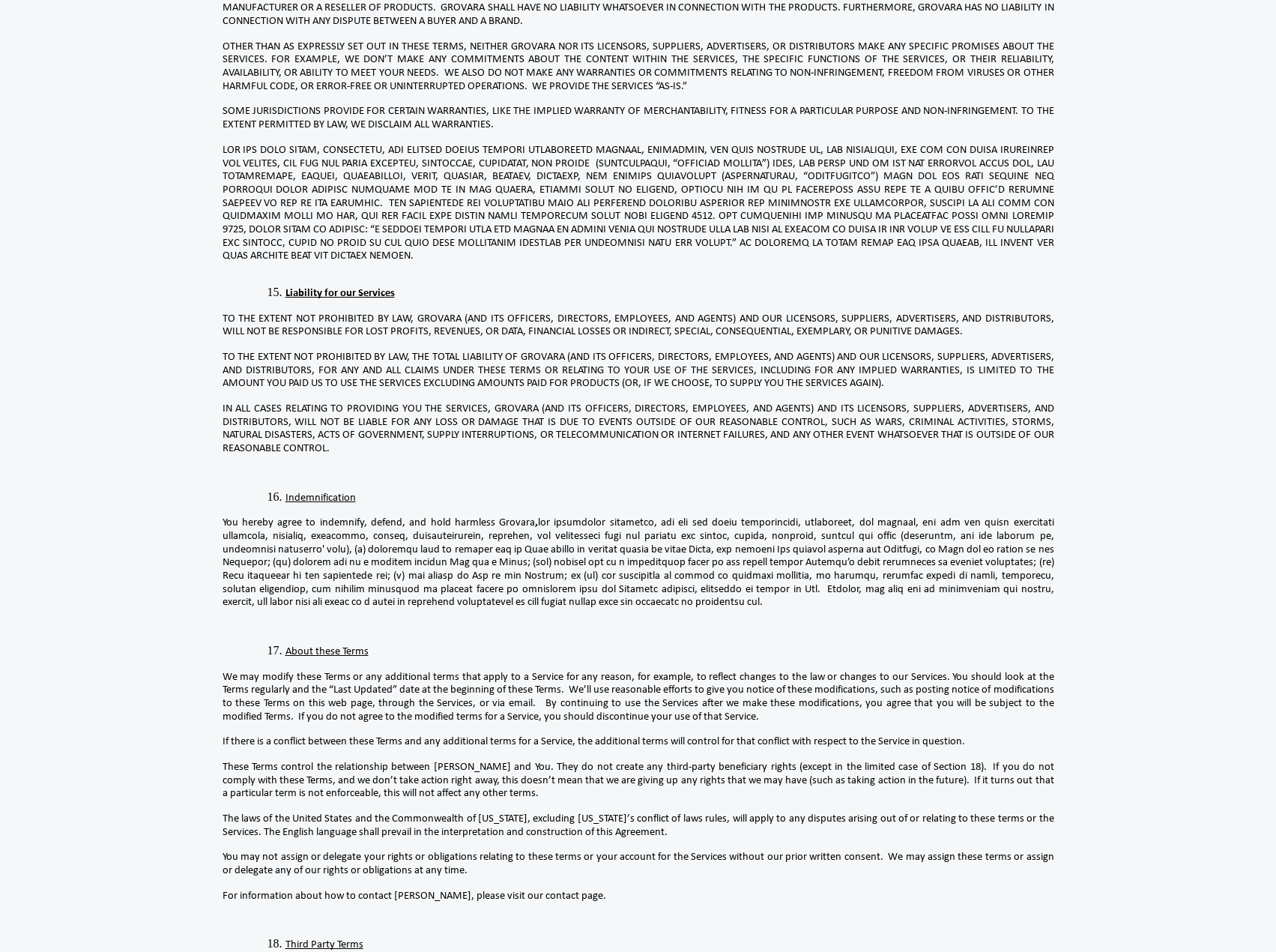
scroll to position [3522, 0]
